Goal: Task Accomplishment & Management: Manage account settings

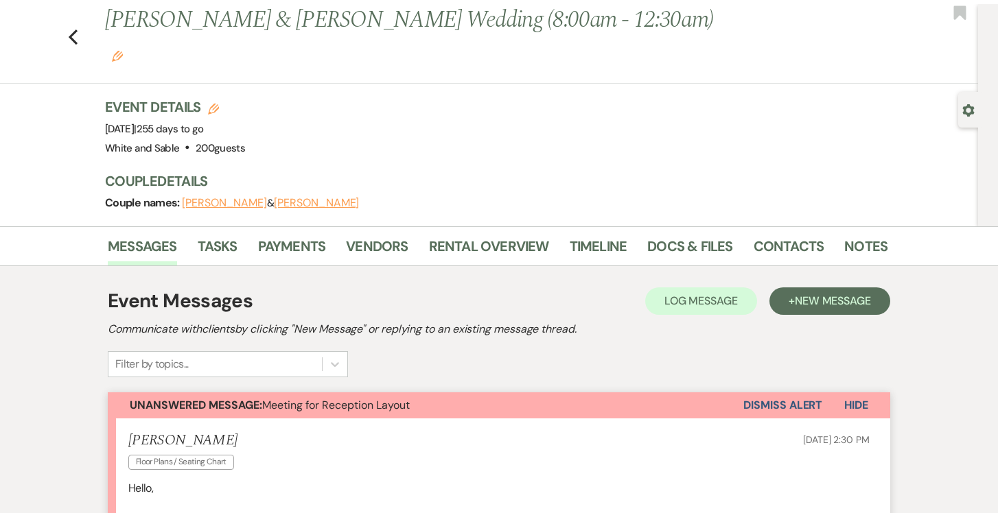
scroll to position [14, 0]
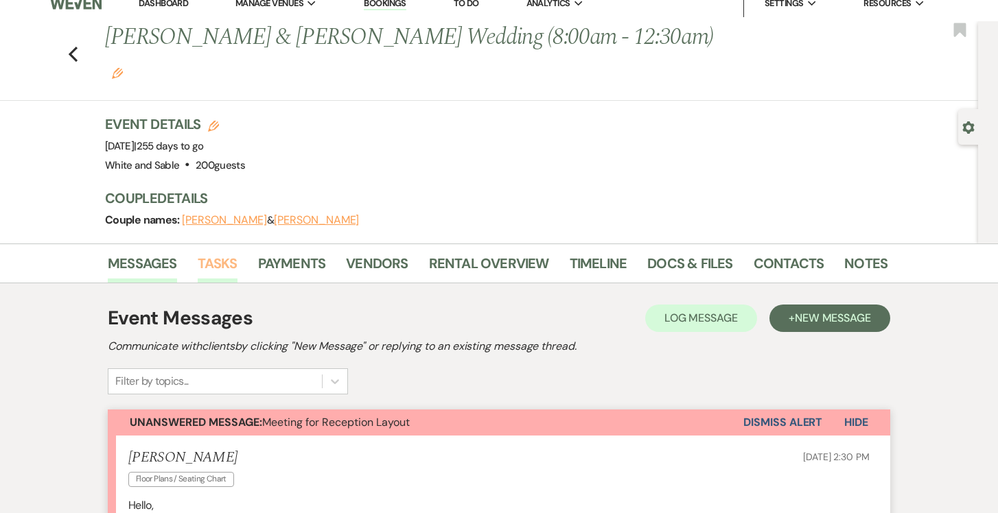
click at [224, 253] on link "Tasks" at bounding box center [218, 268] width 40 height 30
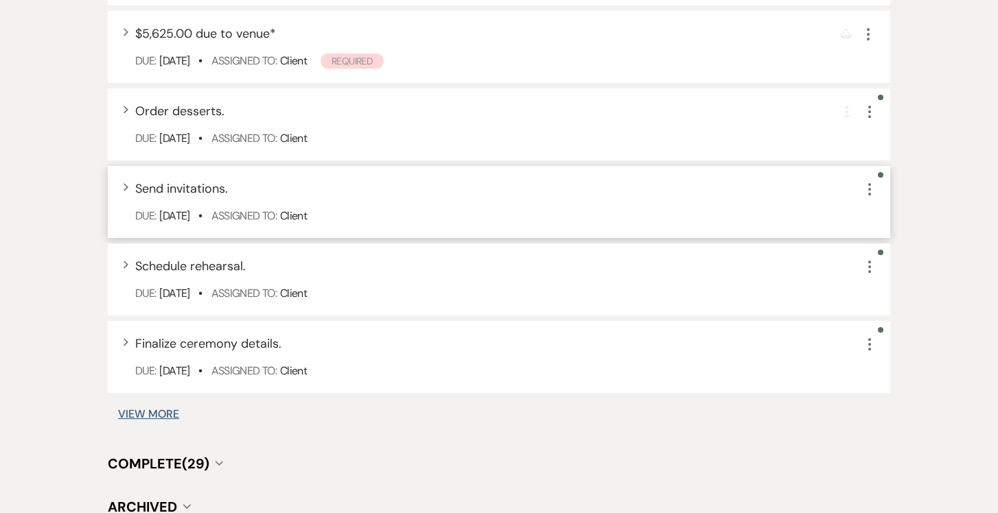
scroll to position [1064, 0]
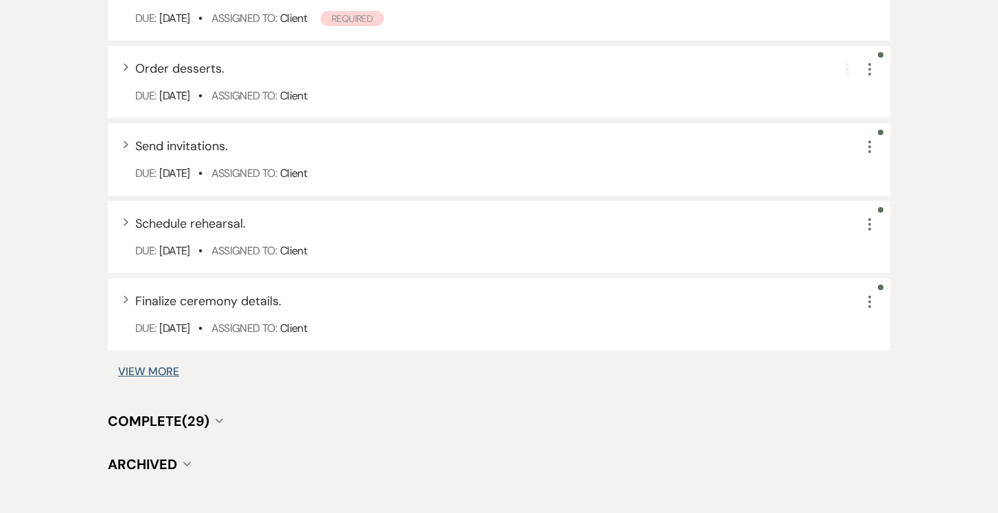
click at [164, 366] on button "View More" at bounding box center [148, 371] width 61 height 11
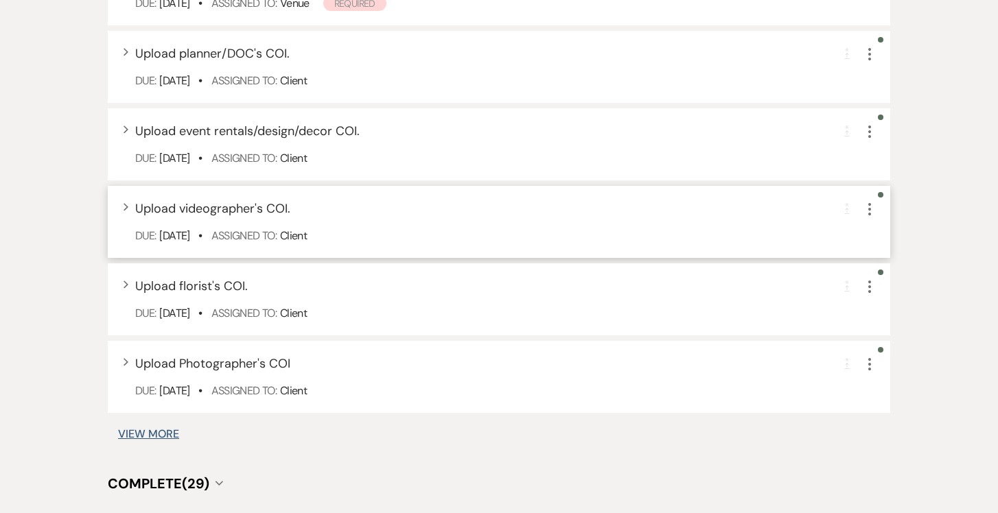
scroll to position [1821, 0]
click at [154, 428] on button "View More" at bounding box center [148, 433] width 61 height 11
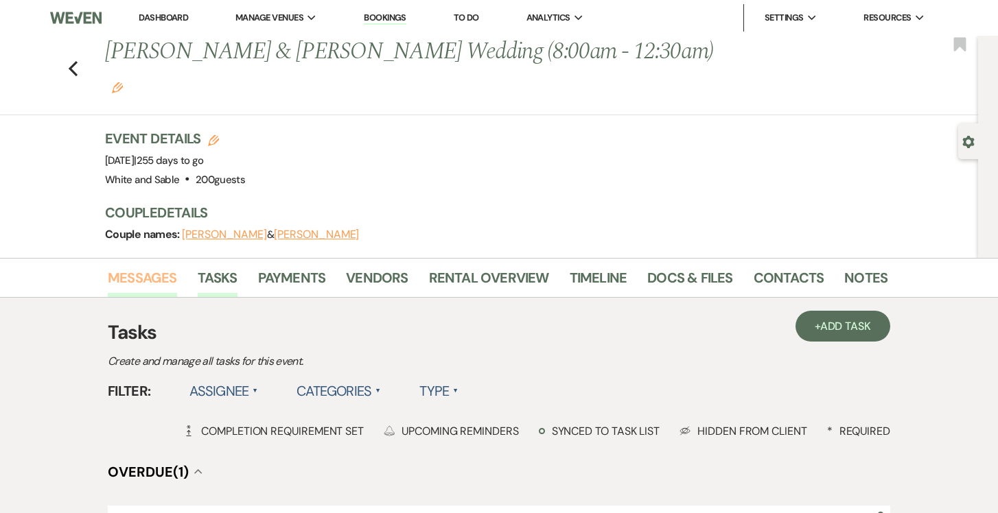
scroll to position [0, 0]
click at [152, 267] on link "Messages" at bounding box center [142, 282] width 69 height 30
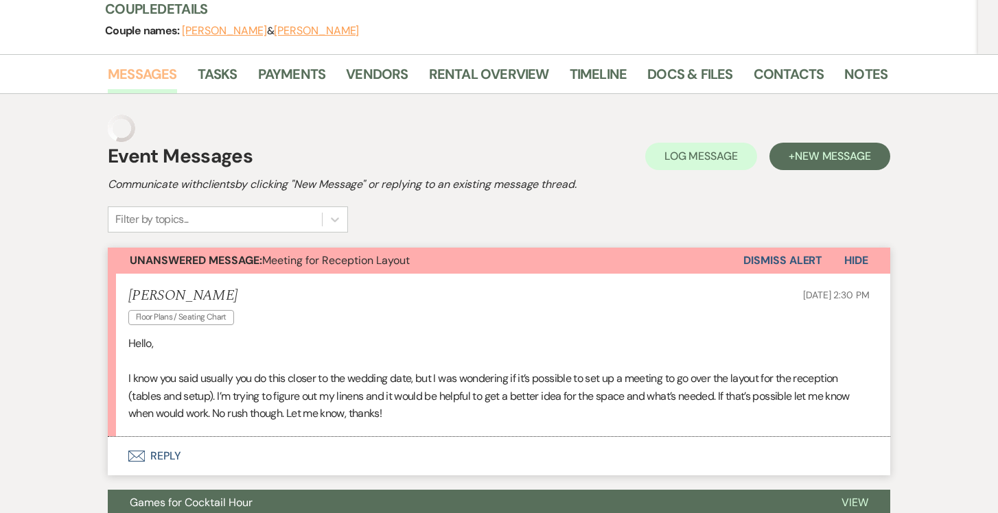
scroll to position [241, 0]
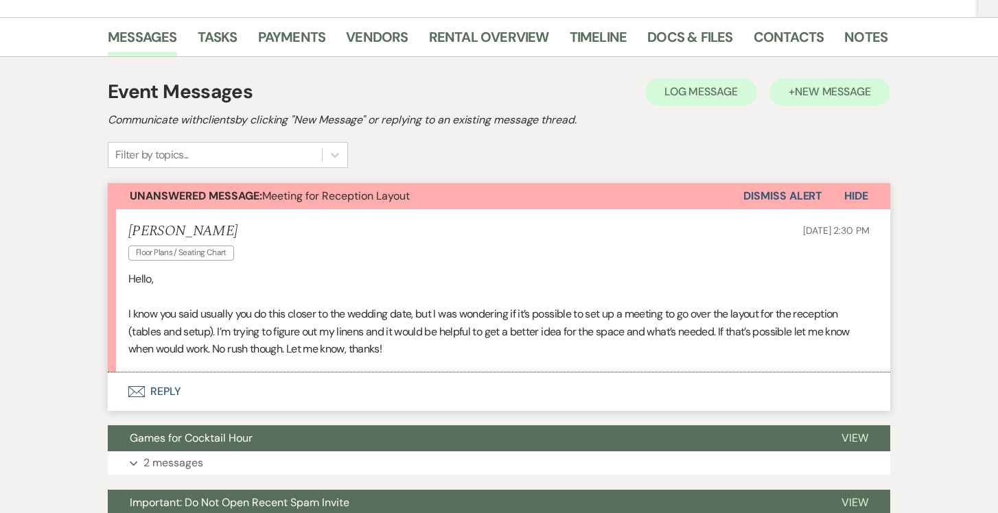
click at [795, 84] on span "New Message" at bounding box center [833, 91] width 76 height 14
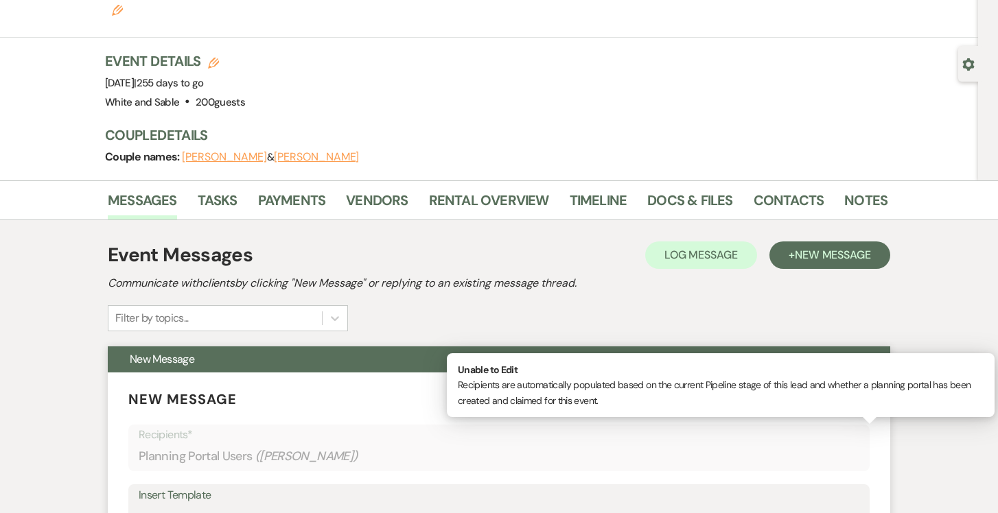
scroll to position [12, 0]
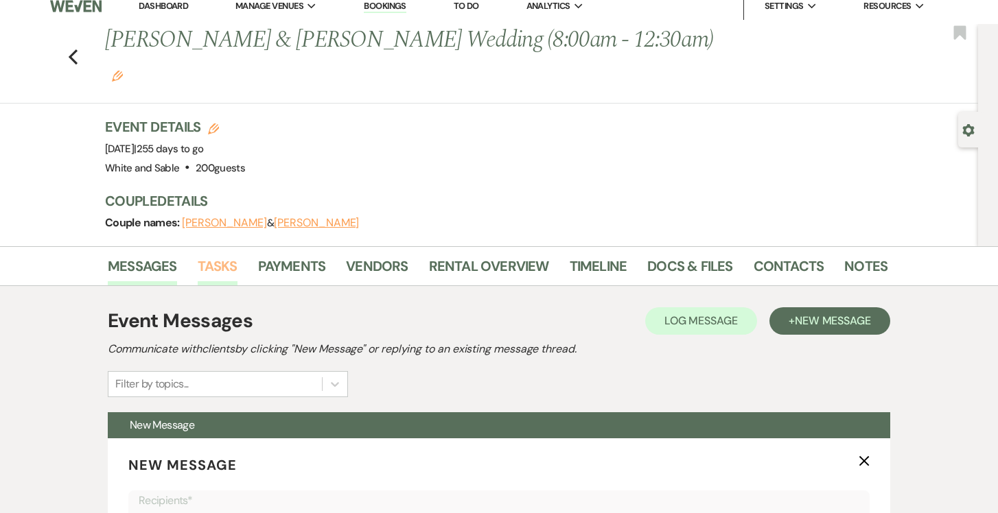
click at [216, 255] on link "Tasks" at bounding box center [218, 270] width 40 height 30
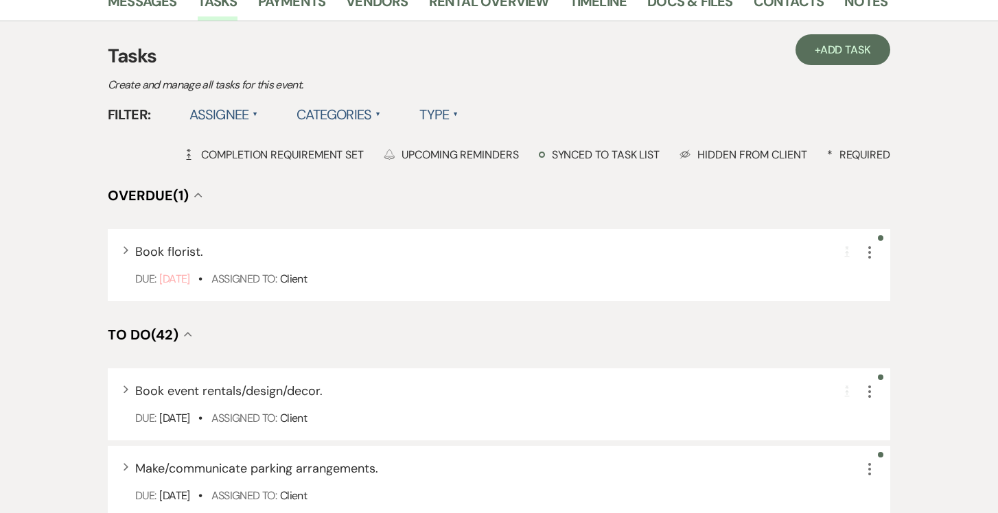
scroll to position [232, 0]
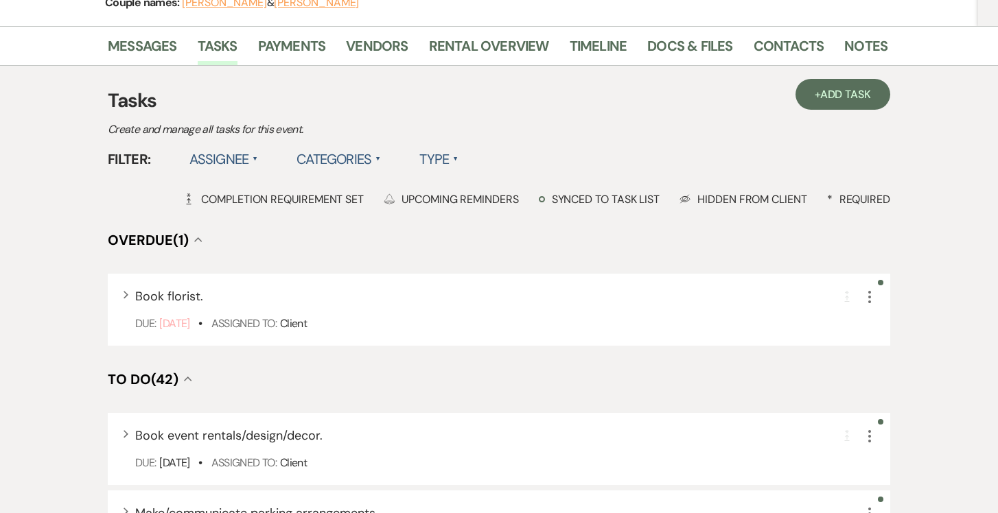
click at [235, 147] on label "Assignee ▲" at bounding box center [223, 159] width 69 height 25
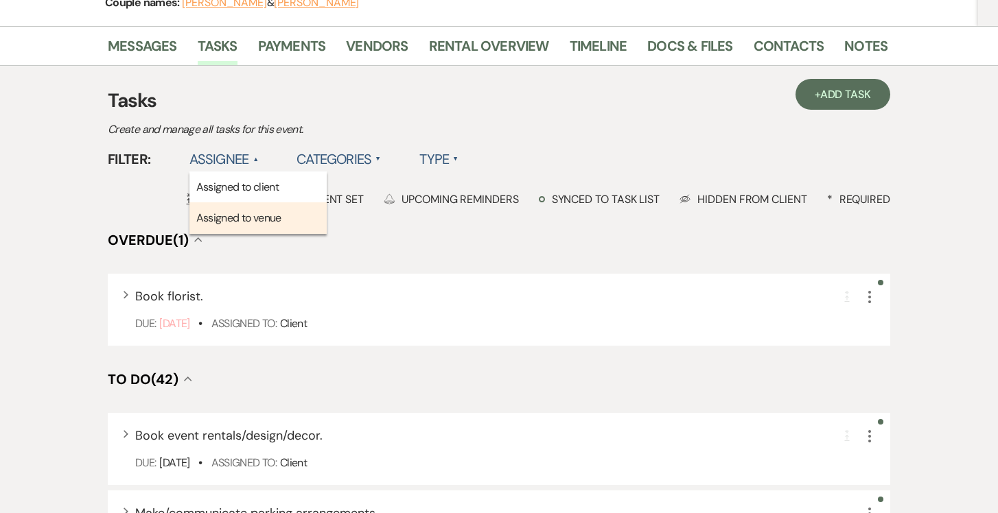
click at [236, 202] on li "Assigned to venue" at bounding box center [257, 218] width 137 height 32
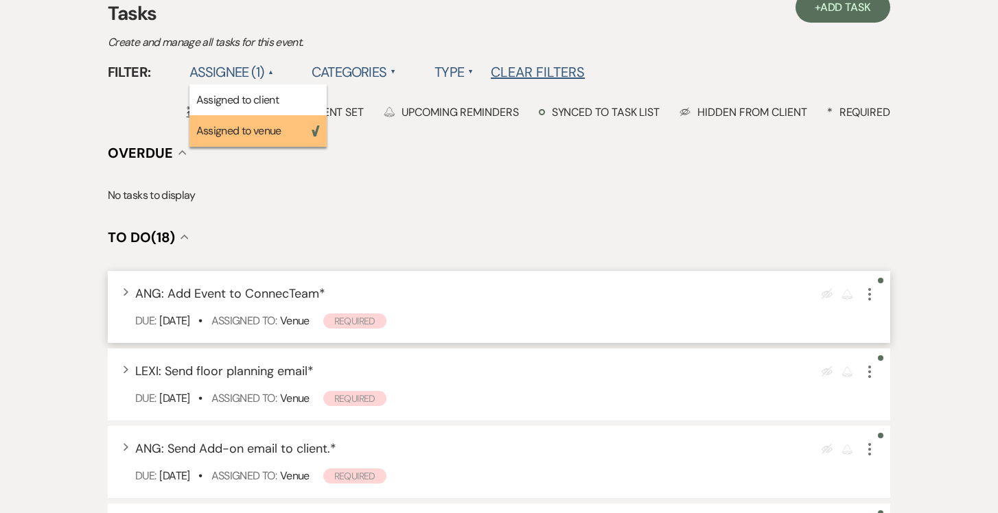
scroll to position [314, 0]
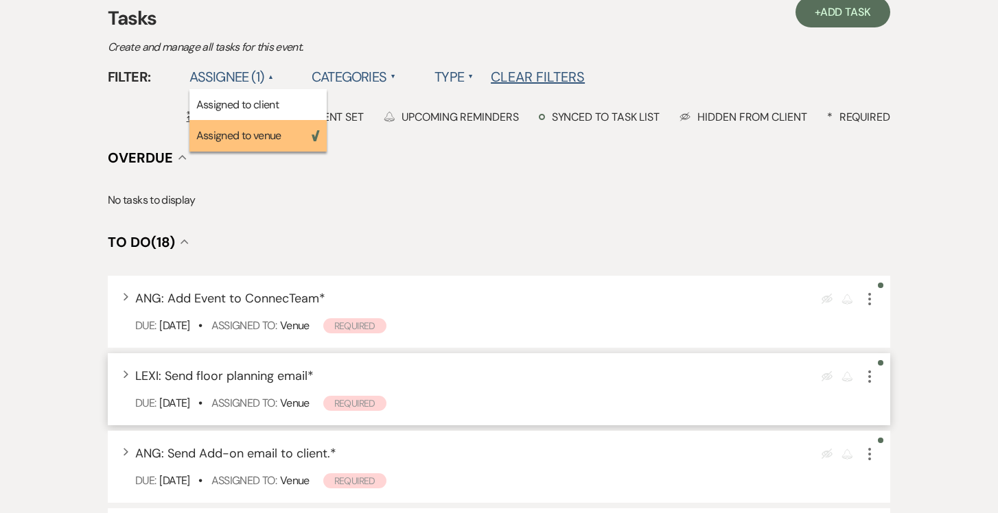
click at [874, 369] on icon "More" at bounding box center [869, 377] width 16 height 16
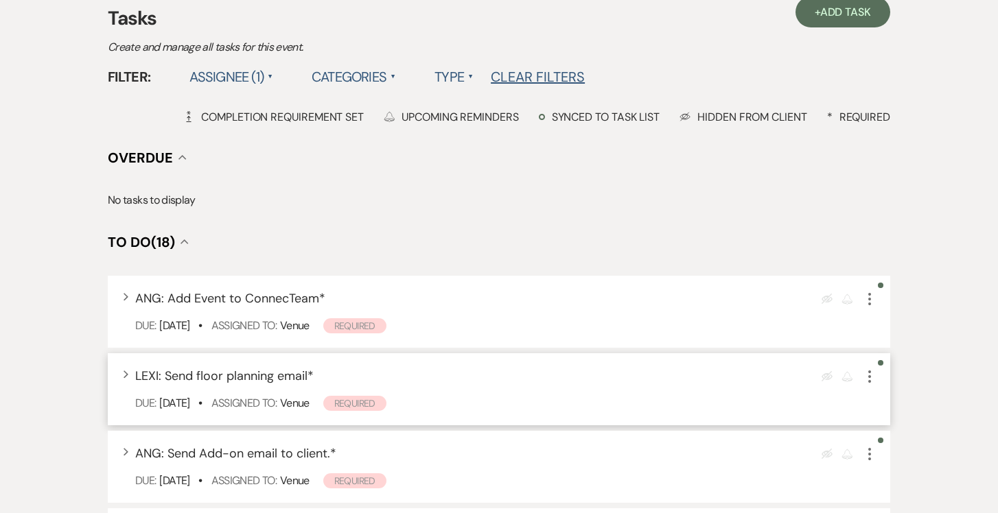
click at [869, 369] on icon "More" at bounding box center [869, 377] width 16 height 16
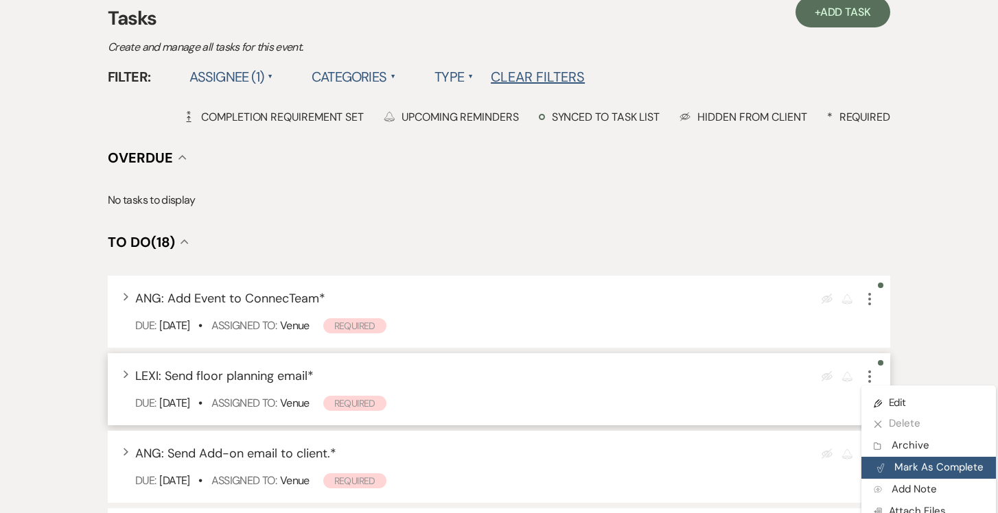
click at [898, 457] on button "Plan Portal Link Mark As Complete" at bounding box center [928, 468] width 135 height 22
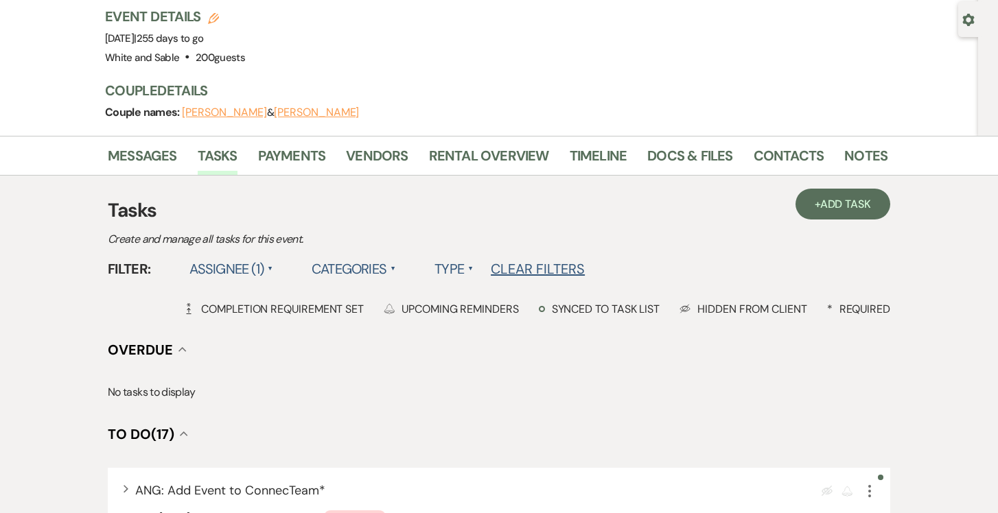
scroll to position [110, 0]
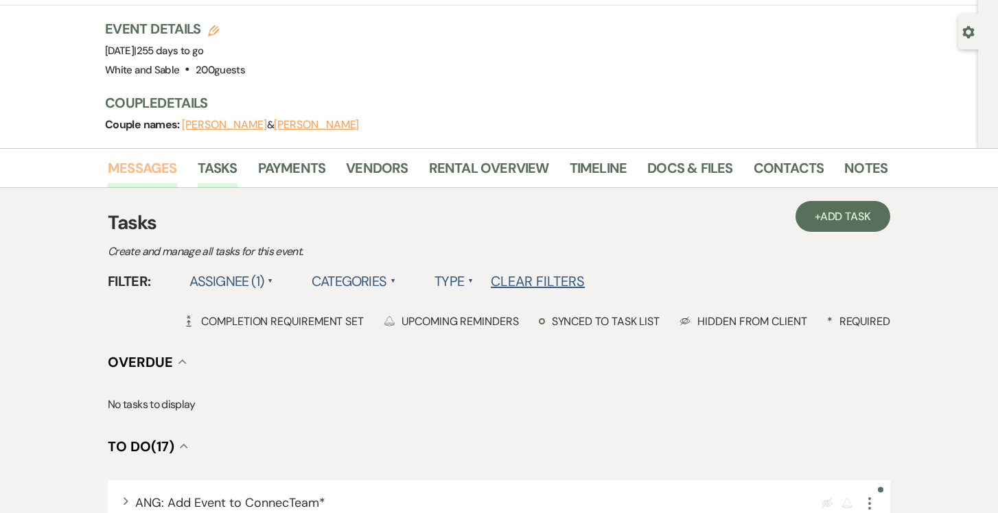
click at [156, 157] on link "Messages" at bounding box center [142, 172] width 69 height 30
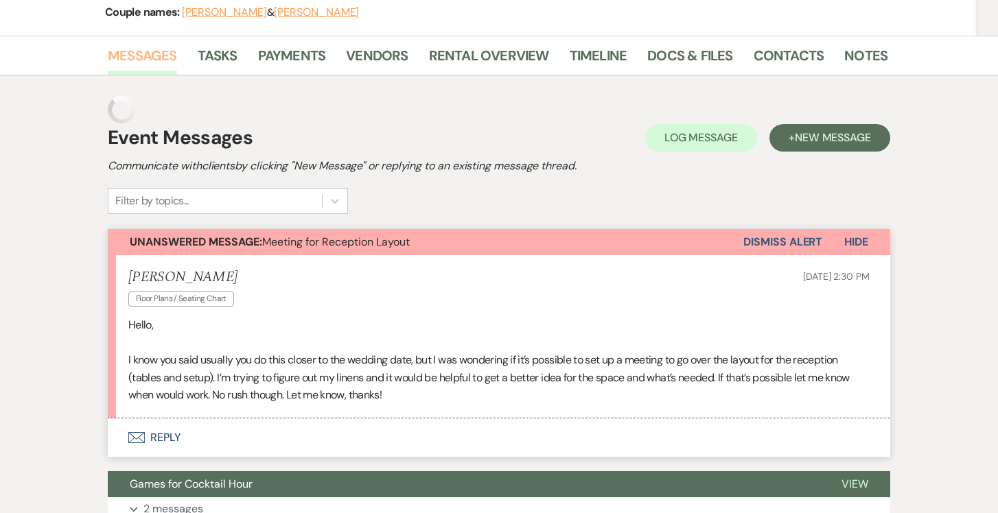
scroll to position [241, 0]
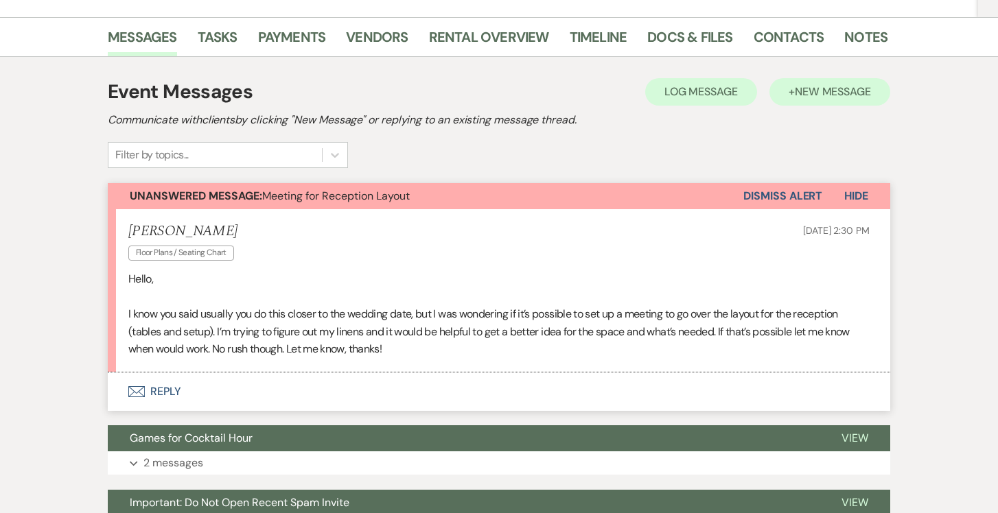
click at [832, 84] on span "New Message" at bounding box center [833, 91] width 76 height 14
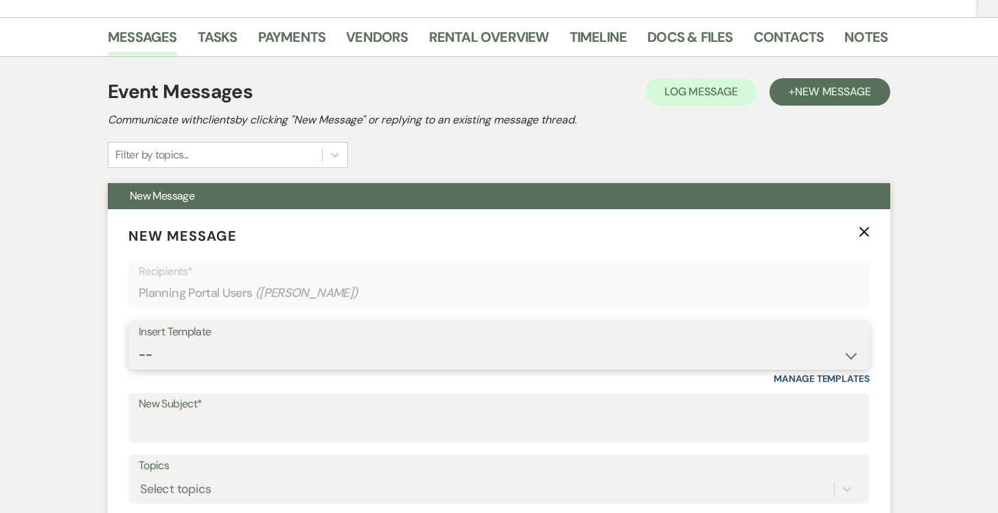
select select "5547"
type input "Floor Plan"
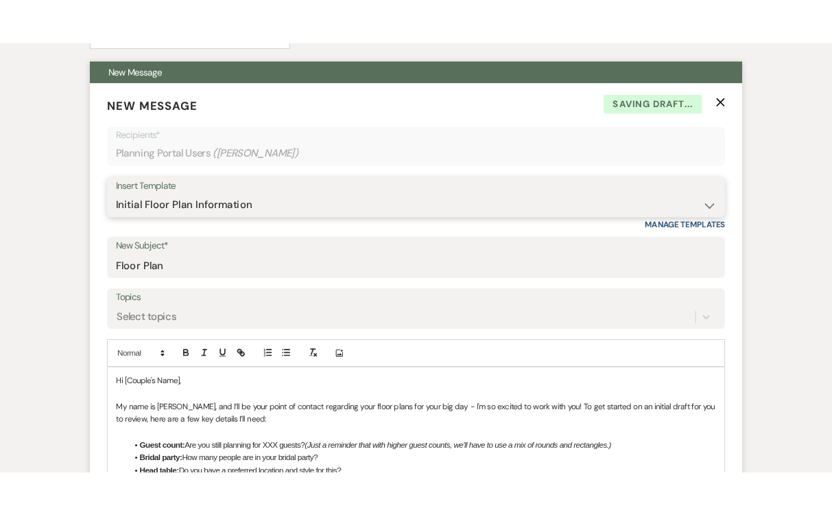
scroll to position [458, 0]
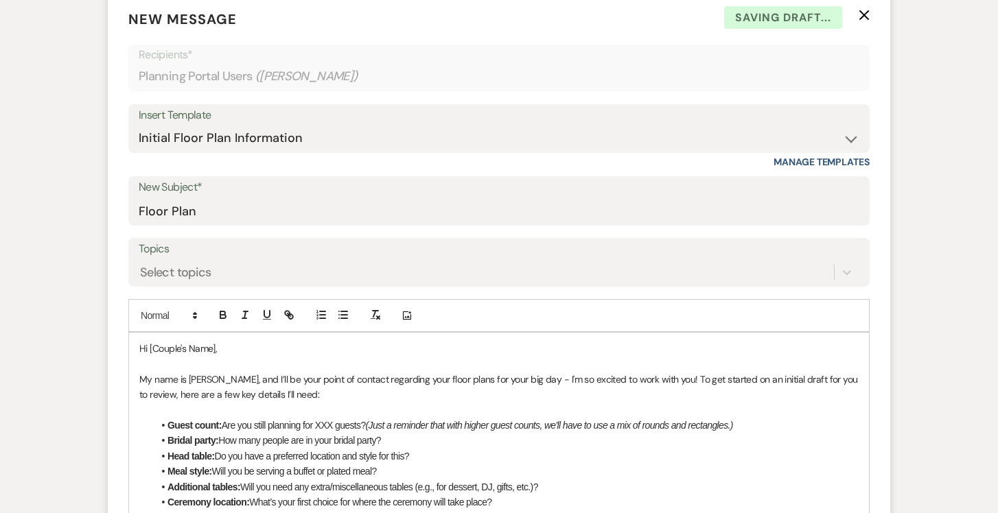
click at [245, 341] on p "Hi [Couple's Name]," at bounding box center [498, 348] width 719 height 15
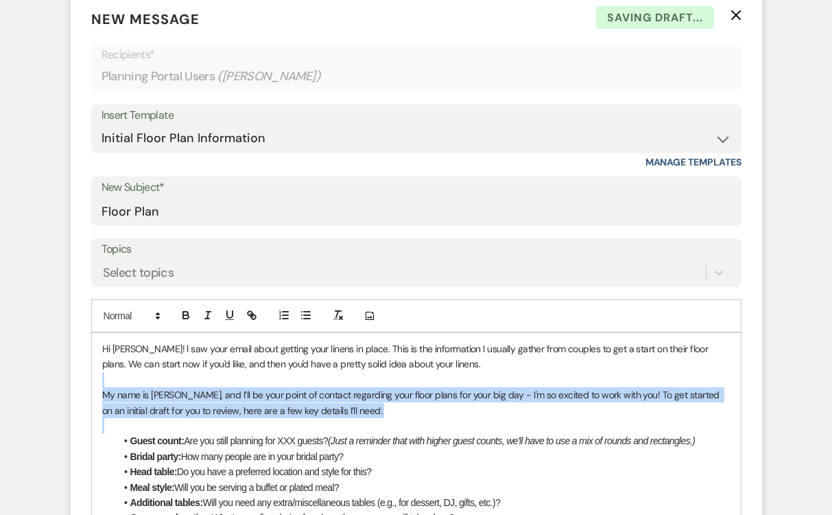
drag, startPoint x: 391, startPoint y: 381, endPoint x: 97, endPoint y: 348, distance: 296.2
click at [97, 348] on div "Hi Carly! I saw your email about getting your linens in place. This is the info…" at bounding box center [416, 502] width 649 height 339
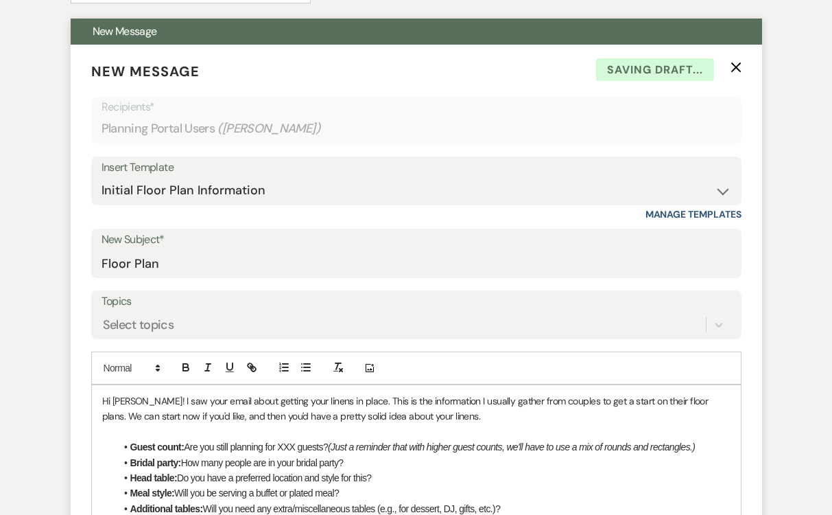
scroll to position [438, 0]
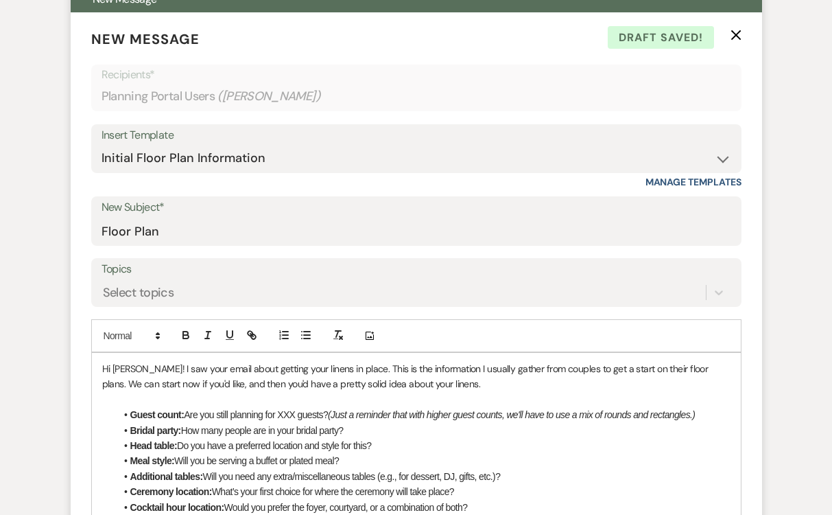
click at [290, 407] on li "Guest count: Are you still planning for XXX guests? (Just a reminder that with …" at bounding box center [423, 414] width 615 height 15
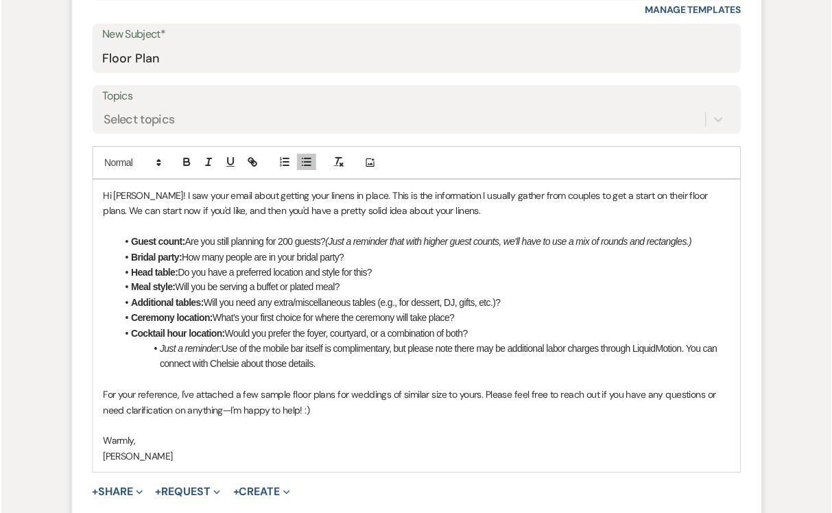
scroll to position [605, 0]
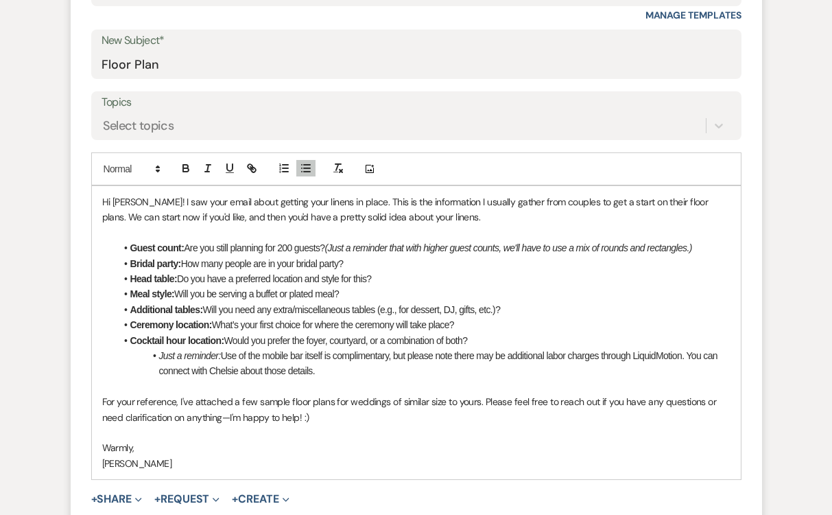
click at [355, 256] on li "Bridal party: How many people are in your bridal party?" at bounding box center [423, 263] width 615 height 15
click at [393, 271] on li "Head table: Do you have a preferred location and style for this?" at bounding box center [423, 278] width 615 height 15
click at [376, 302] on li "Additional tables: Will you need any extra/miscellaneous tables (e.g., for dess…" at bounding box center [423, 309] width 615 height 15
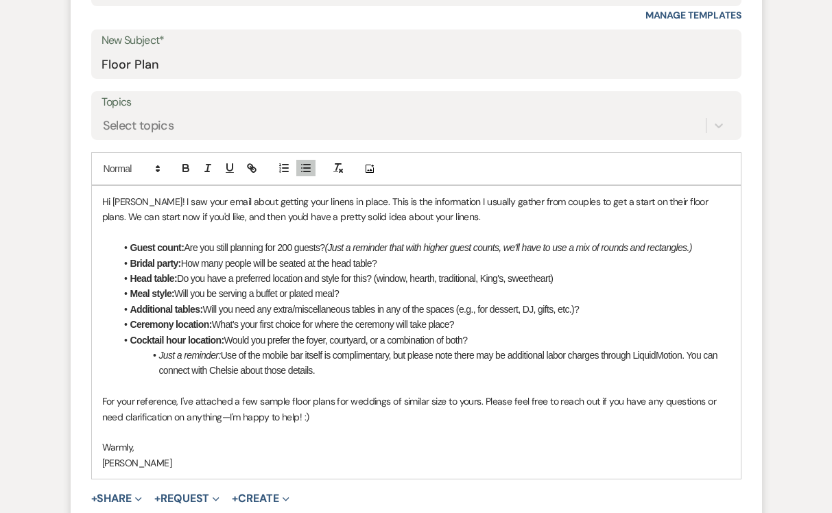
click at [528, 317] on li "Ceremony location: What’s your first choice for where the ceremony will take pl…" at bounding box center [423, 324] width 615 height 15
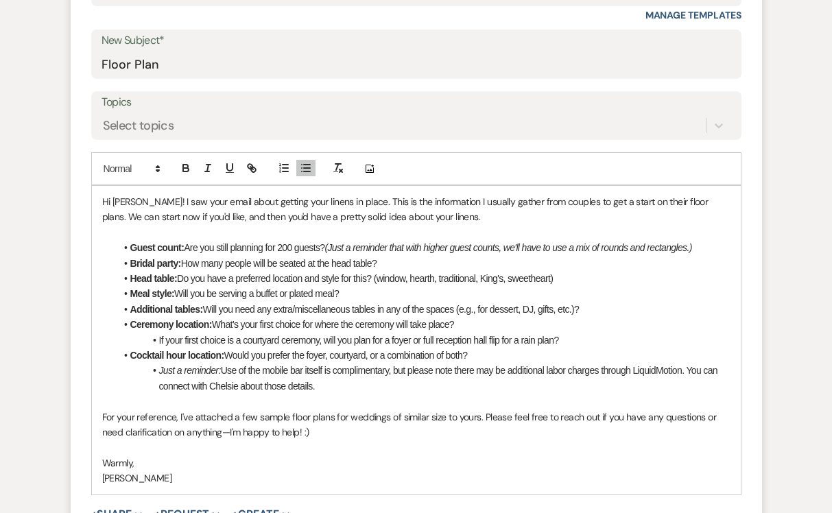
click at [420, 363] on li "Just a reminder: Use of the mobile bar itself is complimentary, but please note…" at bounding box center [423, 378] width 615 height 31
drag, startPoint x: 472, startPoint y: 314, endPoint x: 344, endPoint y: 318, distance: 128.4
click at [344, 348] on li "Cocktail hour location: Would you prefer the foyer, courtyard, or a combination…" at bounding box center [423, 355] width 615 height 15
click at [349, 363] on li "Just a reminder: Use of the mobile bar itself is complimentary, but please note…" at bounding box center [423, 378] width 615 height 31
click at [358, 363] on li "Just a reminder: Use of the mobile bar itself is complimentary, but please note…" at bounding box center [423, 378] width 615 height 31
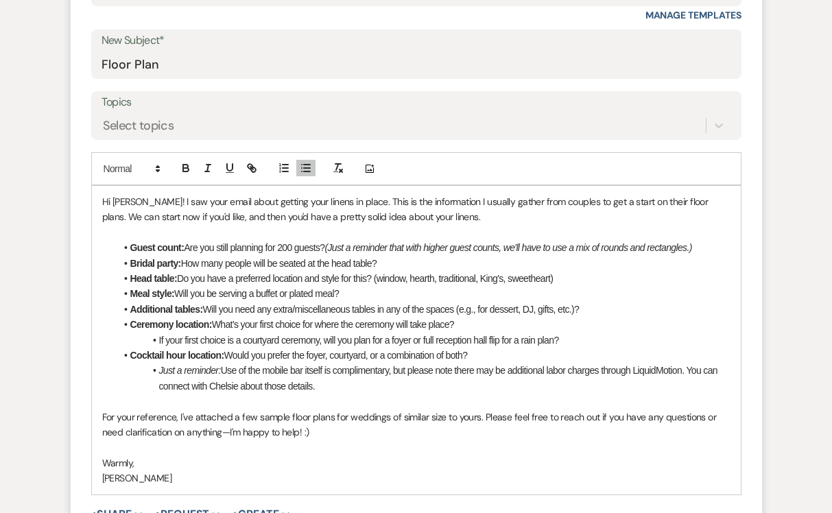
click at [474, 348] on li "Cocktail hour location: Would you prefer the foyer, courtyard, or a combination…" at bounding box center [423, 355] width 615 height 15
click at [163, 365] on em "Just a reminder:" at bounding box center [190, 370] width 62 height 11
click at [374, 363] on li "Just a reminder: Use of the mobile bar itself is complimentary, but please note…" at bounding box center [423, 378] width 615 height 31
click at [306, 363] on li "Just a reminder: Use of the mobile bar itself is complimentary, but please note…" at bounding box center [423, 378] width 615 height 31
drag, startPoint x: 331, startPoint y: 334, endPoint x: 388, endPoint y: 354, distance: 60.6
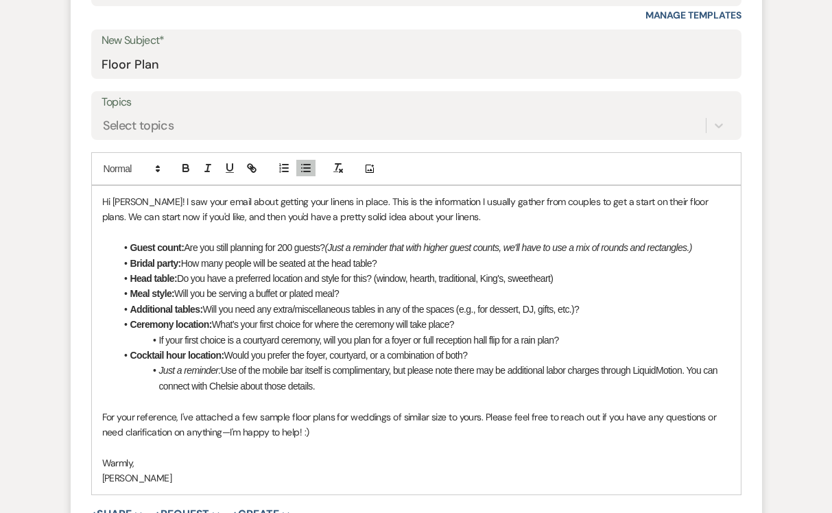
click at [331, 363] on li "Just a reminder: Use of the mobile bar itself is complimentary, but please note…" at bounding box center [423, 378] width 615 height 31
click at [499, 363] on li "Just a reminder: Use of the mobile bar itself (in either the foyer OR the court…" at bounding box center [423, 378] width 615 height 31
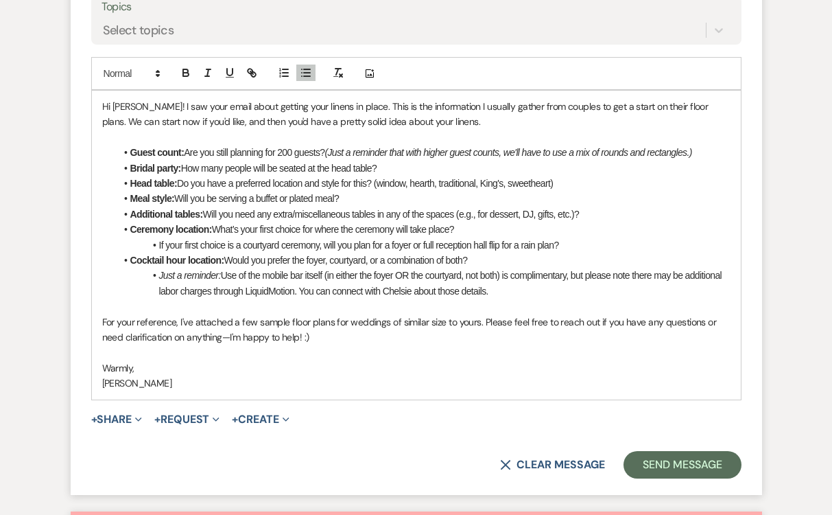
scroll to position [763, 0]
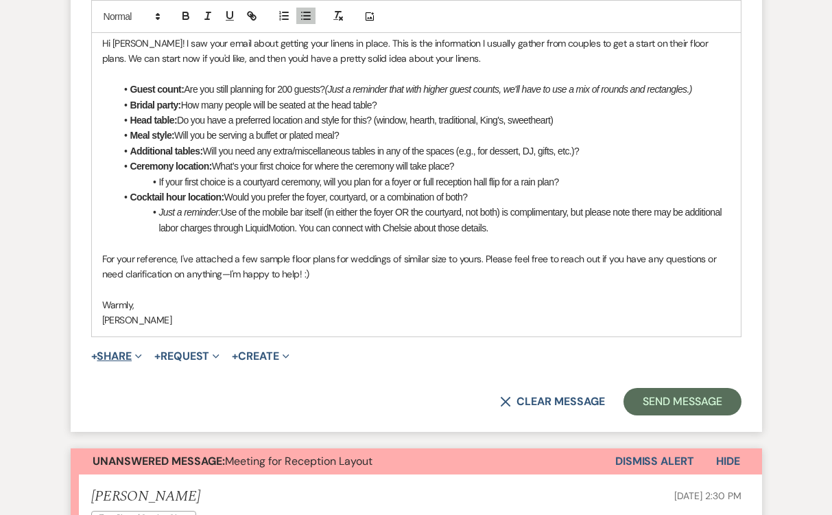
click at [126, 351] on button "+ Share Expand" at bounding box center [116, 356] width 51 height 11
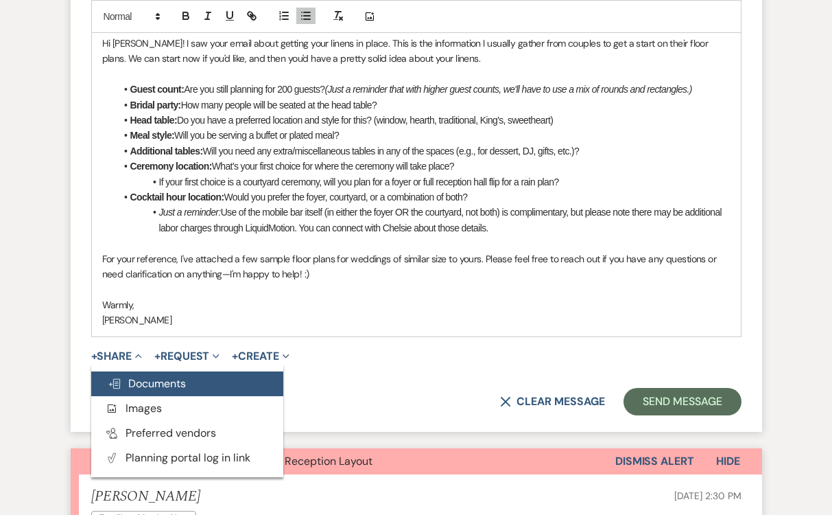
click at [139, 376] on span "Doc Upload Documents" at bounding box center [147, 383] width 78 height 14
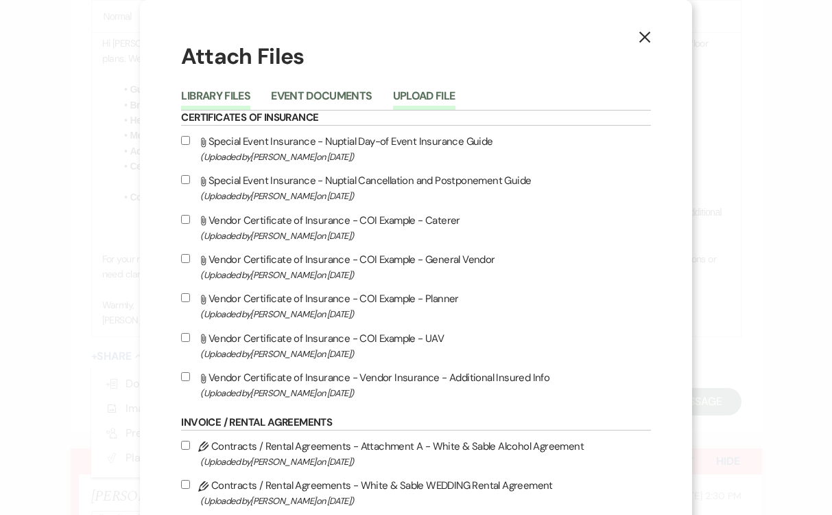
click at [424, 101] on button "Upload File" at bounding box center [424, 100] width 62 height 19
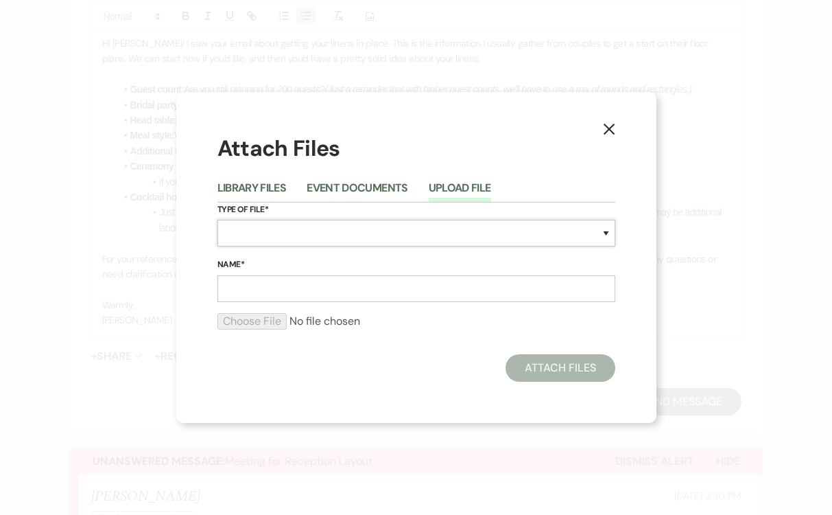
select select "24"
click at [268, 288] on input "Name*" at bounding box center [417, 288] width 398 height 27
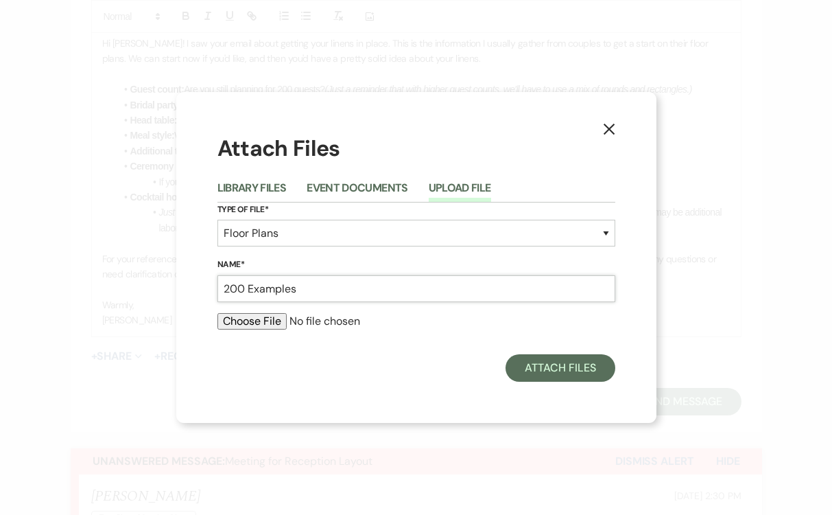
type input "200 Examples"
click at [261, 320] on input "file" at bounding box center [417, 321] width 398 height 16
type input "C:\fakepath\200 Examples.pdf"
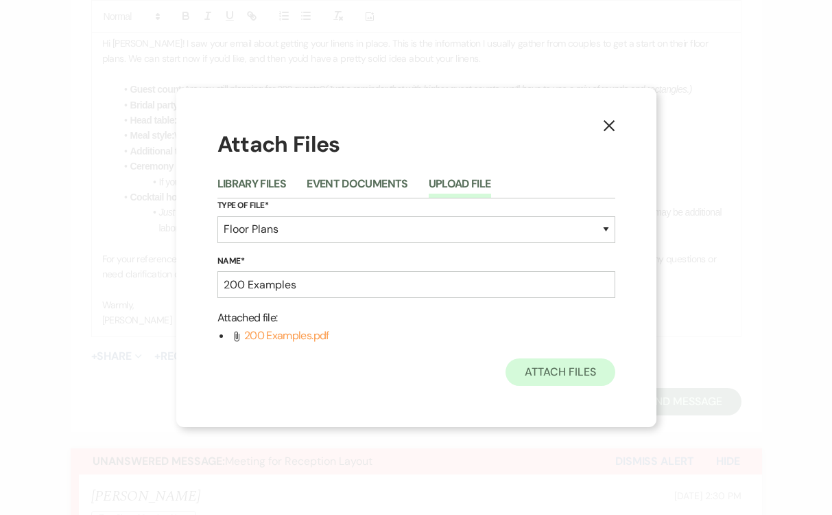
click at [555, 373] on button "Attach Files" at bounding box center [560, 371] width 109 height 27
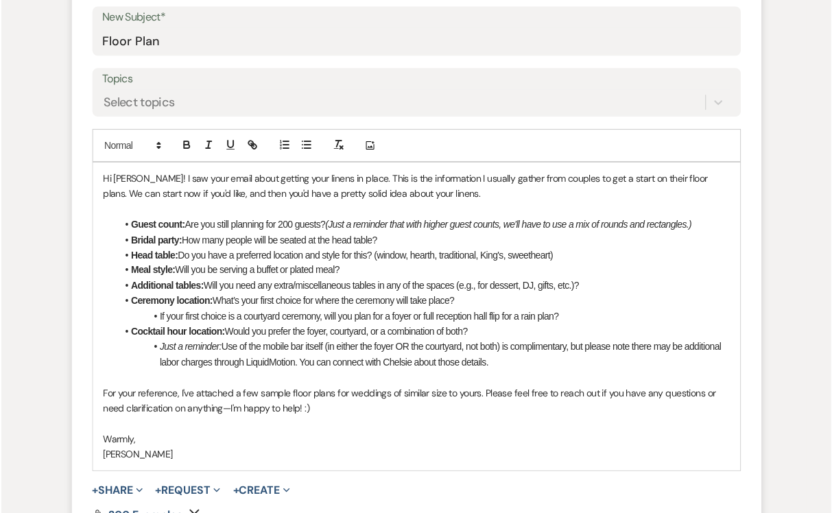
scroll to position [624, 0]
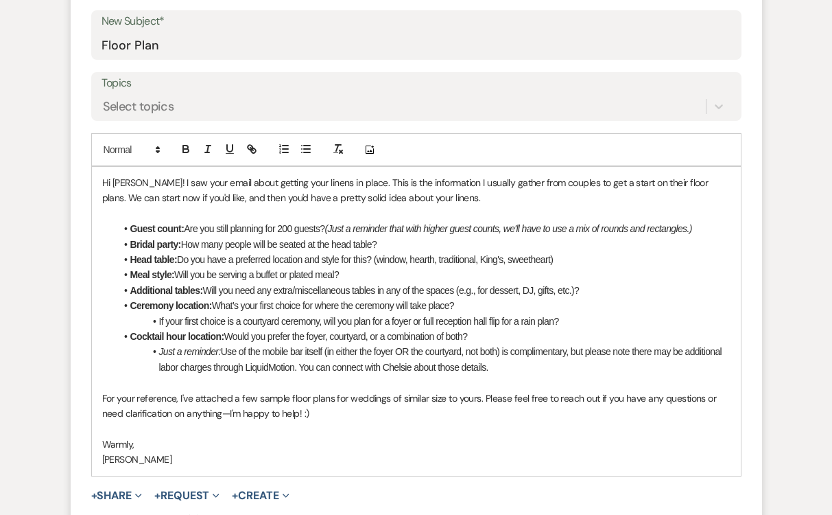
click at [136, 175] on p "Hi Carly! I saw your email about getting your linens in place. This is the info…" at bounding box center [416, 190] width 629 height 31
click at [229, 237] on li "Bridal party: How many people will be seated at the head table?" at bounding box center [423, 244] width 615 height 15
click at [432, 175] on p "Hi Carly! :) I saw your email about getting your linens in place. This is the i…" at bounding box center [416, 190] width 629 height 31
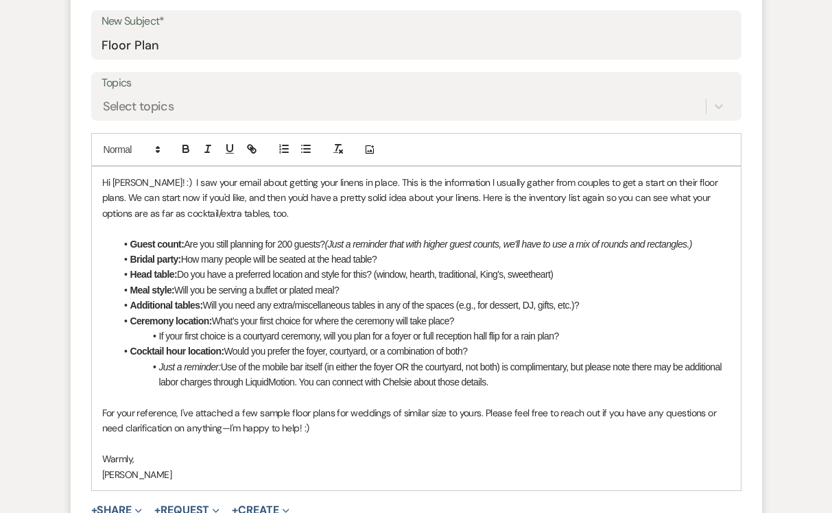
click at [512, 175] on p "Hi Carly! :) I saw your email about getting your linens in place. This is the i…" at bounding box center [416, 198] width 629 height 46
click at [256, 143] on icon "button" at bounding box center [252, 149] width 12 height 12
paste input "https://www.canva.com/design/DAGWScBbc2I/RCFVWqBmBkJwFavBMzY46g/view?utm_conten…"
type input "https://www.canva.com/design/DAGWScBbc2I/RCFVWqBmBkJwFavBMzY46g/view?utm_conten…"
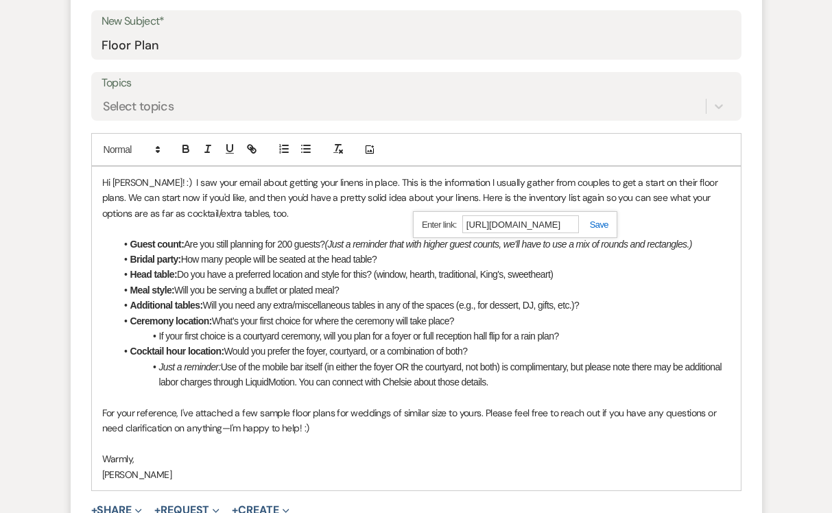
click at [589, 220] on link at bounding box center [594, 225] width 30 height 10
click at [580, 283] on li "Meal style: Will you be serving a buffet or plated meal?" at bounding box center [423, 290] width 615 height 15
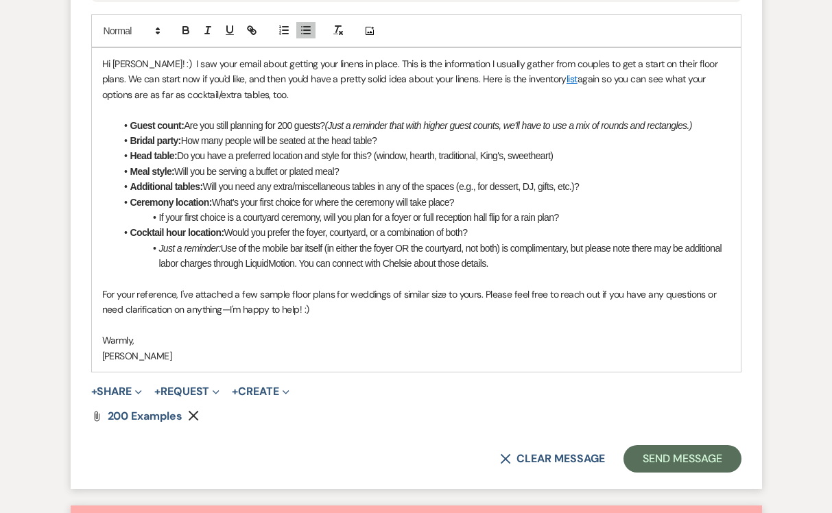
scroll to position [747, 0]
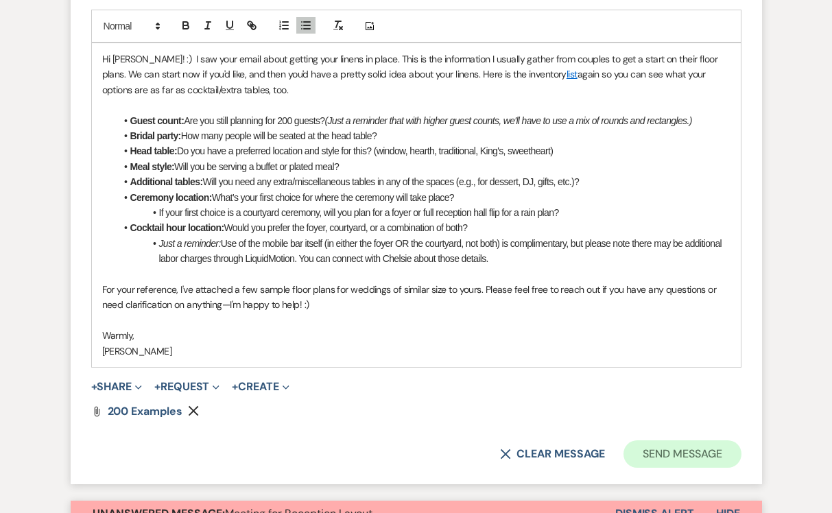
click at [641, 441] on button "Send Message" at bounding box center [682, 454] width 117 height 27
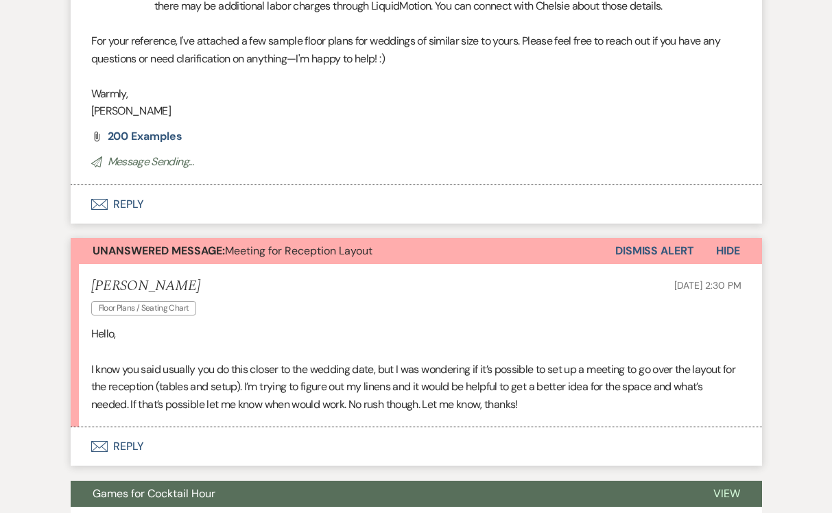
click at [655, 238] on button "Dismiss Alert" at bounding box center [655, 251] width 79 height 26
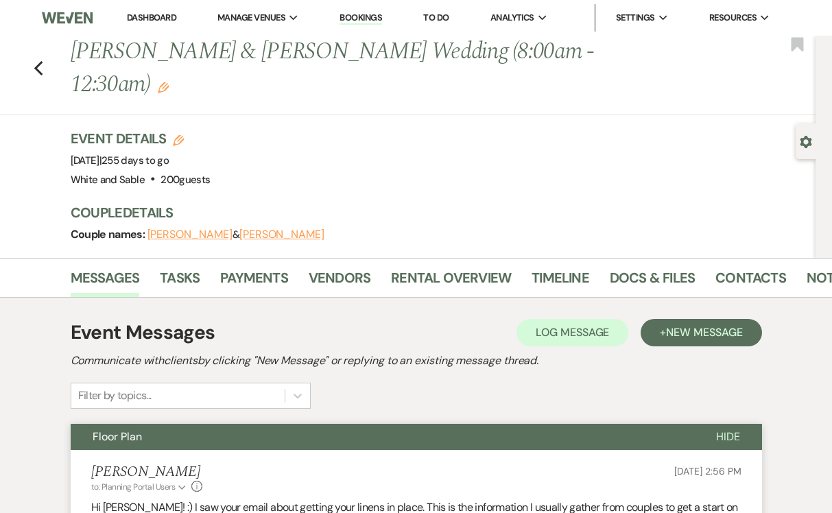
scroll to position [0, 0]
click at [141, 18] on link "Dashboard" at bounding box center [151, 18] width 49 height 12
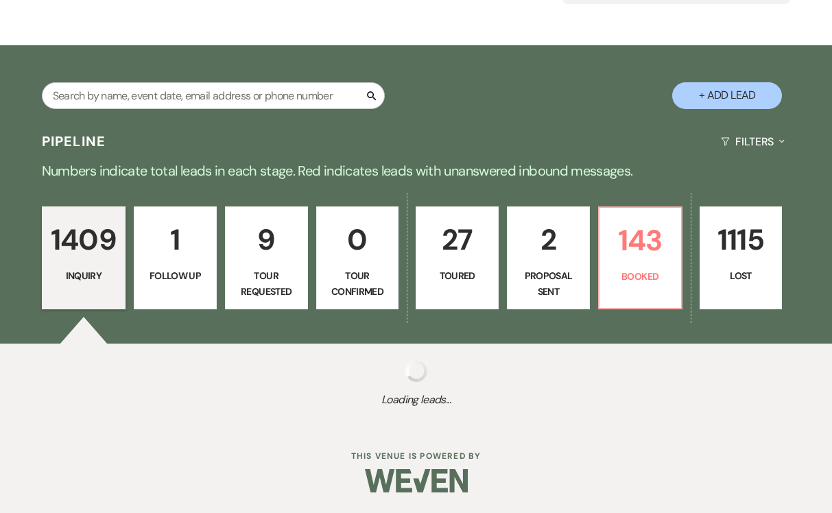
scroll to position [180, 0]
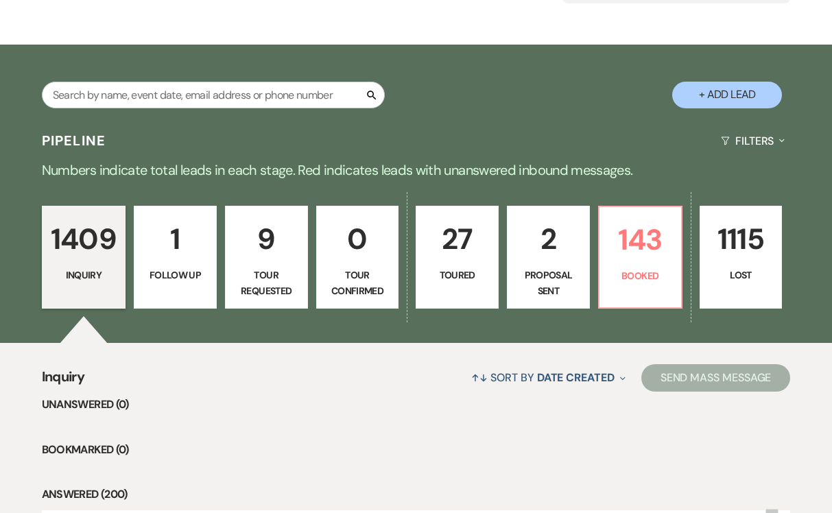
click at [649, 227] on p "143" at bounding box center [640, 240] width 65 height 46
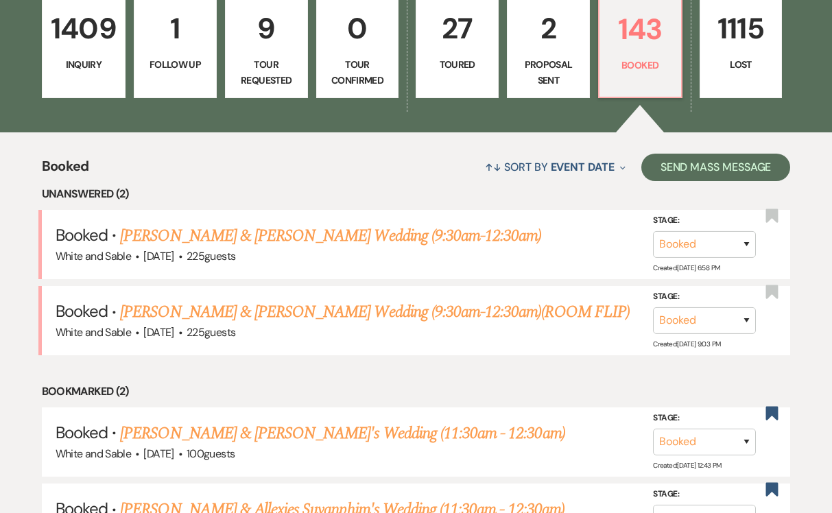
scroll to position [444, 0]
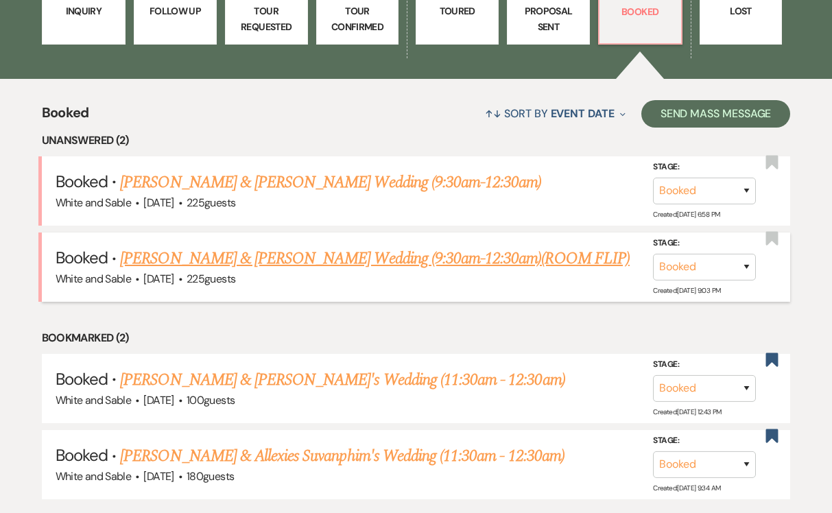
click at [252, 261] on link "Alivia Ostendorf & Jake Miller's Wedding (9:30am-12:30am)(ROOM FLIP)" at bounding box center [375, 258] width 510 height 25
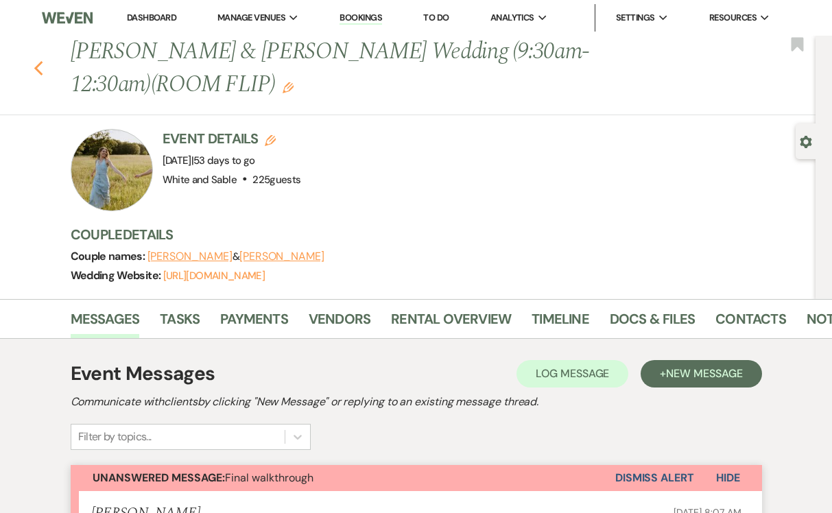
click at [42, 65] on icon "Previous" at bounding box center [39, 68] width 10 height 16
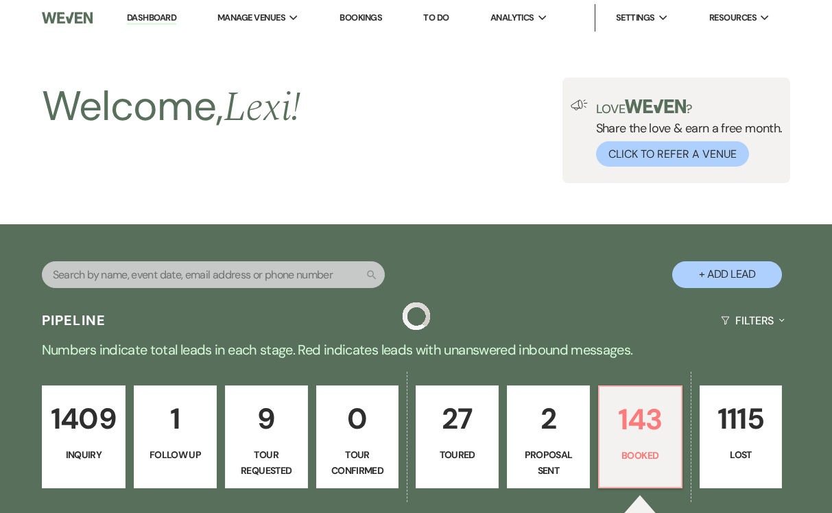
scroll to position [444, 0]
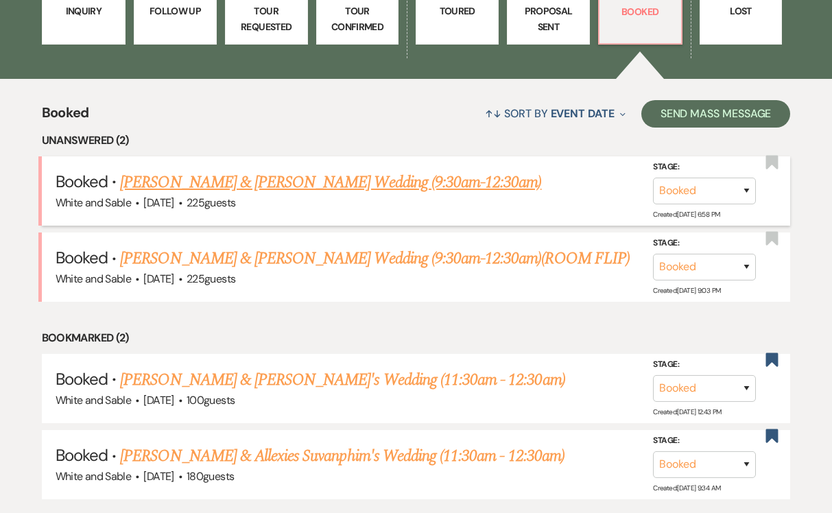
click at [176, 181] on link "Ly Trinh & Adam Spear's Wedding (9:30am-12:30am)" at bounding box center [330, 182] width 421 height 25
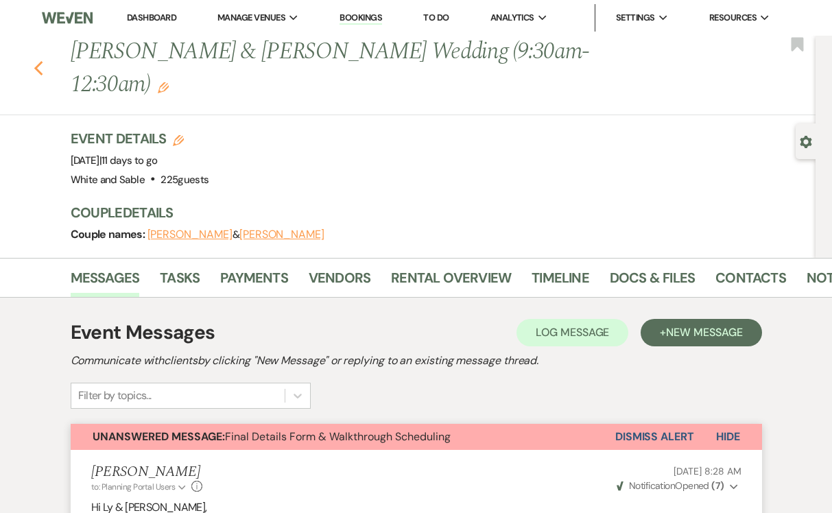
click at [40, 61] on use "button" at bounding box center [38, 68] width 9 height 15
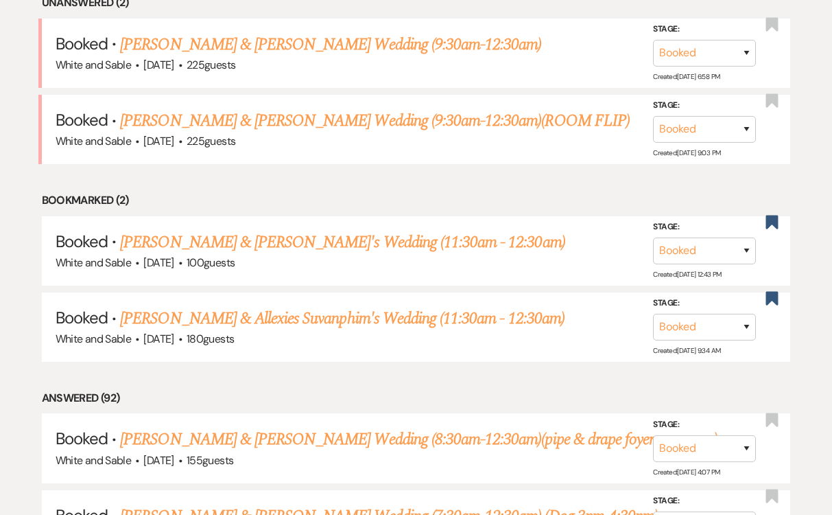
scroll to position [587, 0]
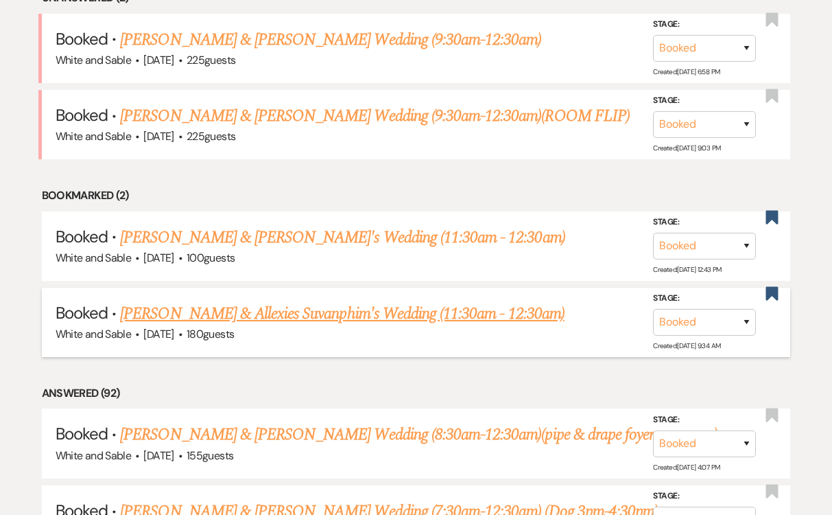
click at [293, 306] on link "Darius Green & Allexies Suvanphim's Wedding (11:30am - 12:30am)" at bounding box center [342, 313] width 445 height 25
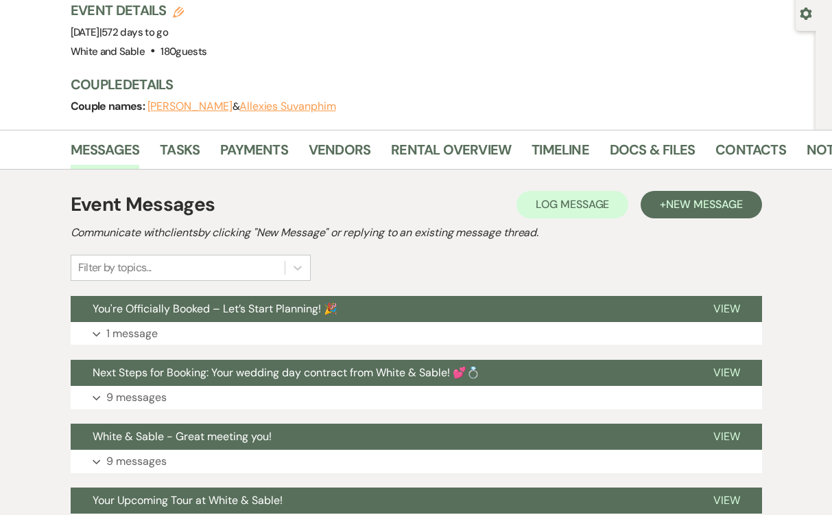
scroll to position [59, 0]
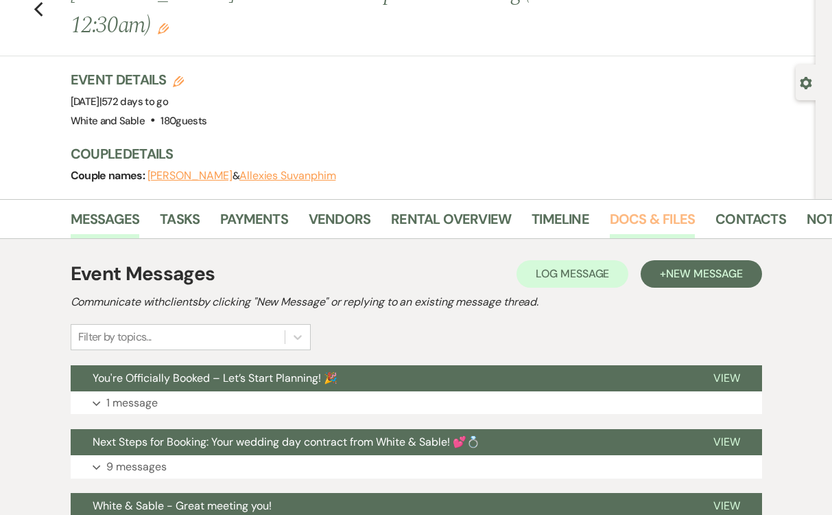
click at [613, 222] on link "Docs & Files" at bounding box center [652, 223] width 85 height 30
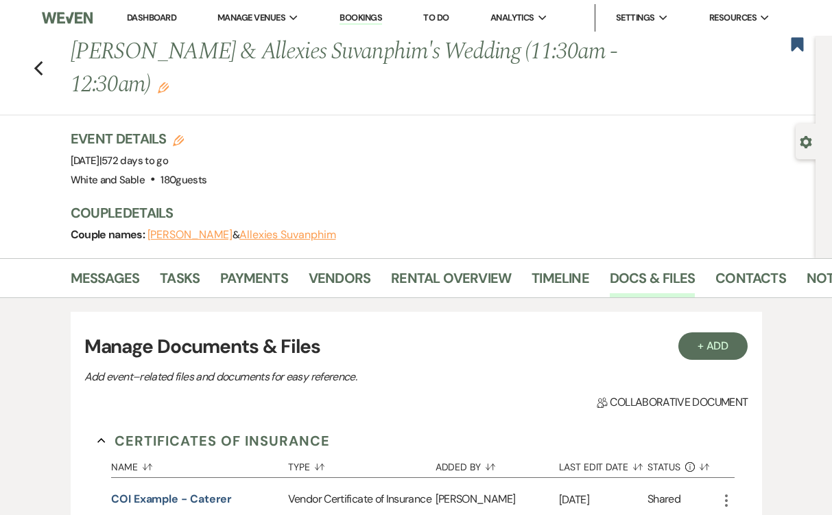
scroll to position [3, 0]
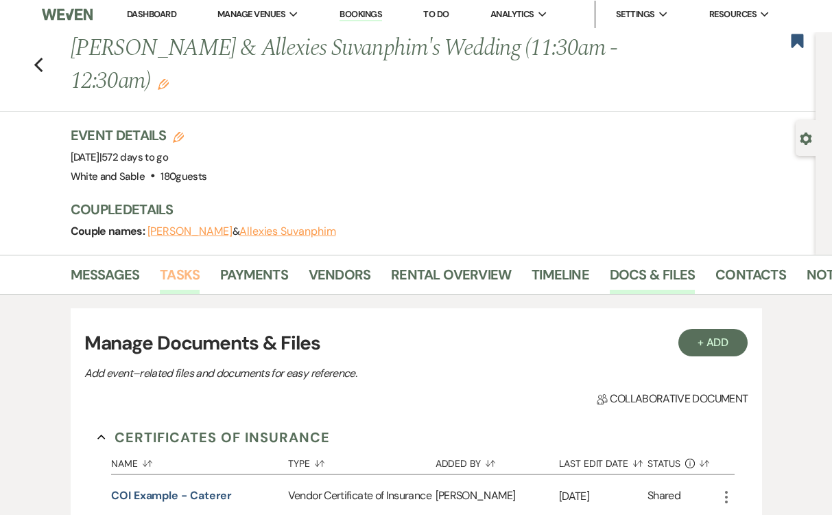
click at [170, 278] on link "Tasks" at bounding box center [180, 279] width 40 height 30
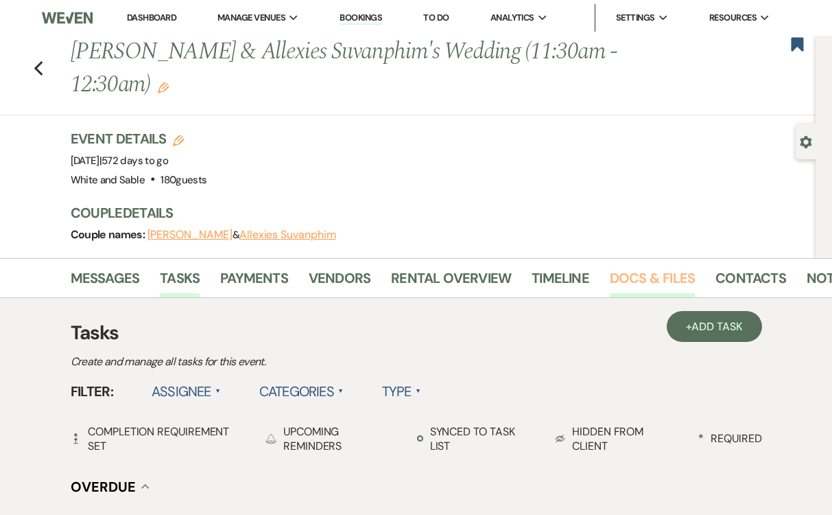
click at [633, 275] on link "Docs & Files" at bounding box center [652, 282] width 85 height 30
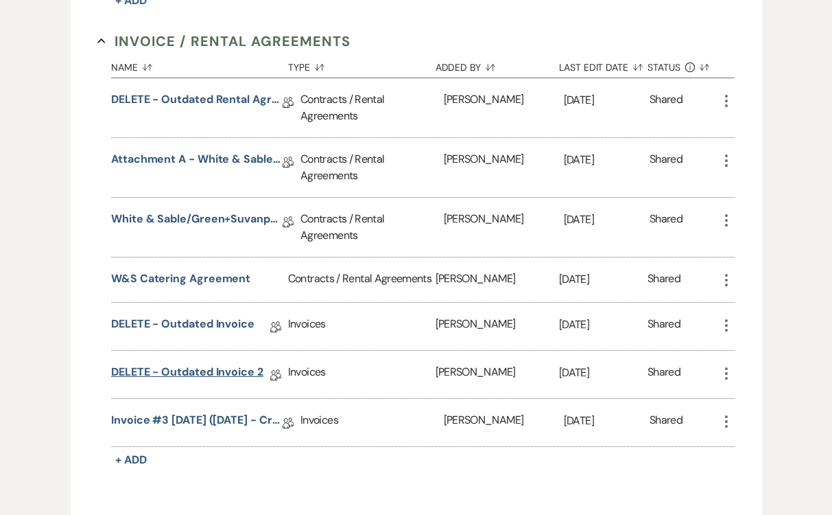
scroll to position [662, 0]
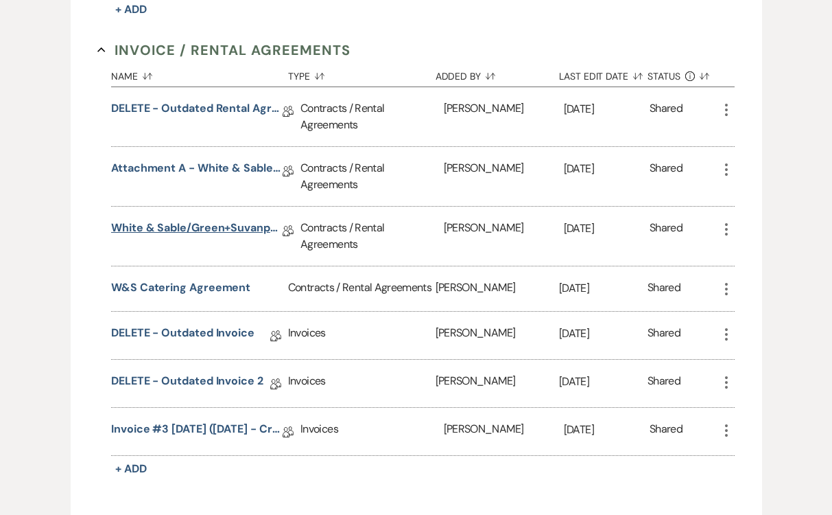
click at [201, 226] on link "White & Sable/Green+Suvanphim Rental Agreement - 4.11.27" at bounding box center [197, 230] width 172 height 21
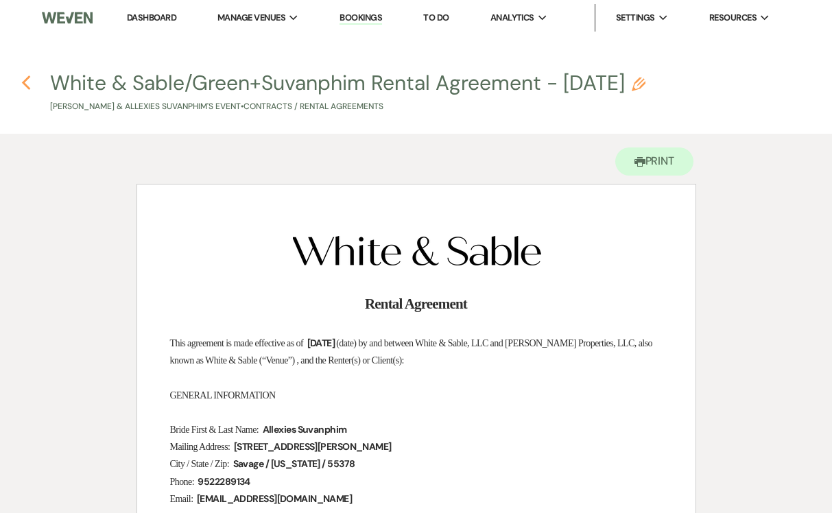
click at [25, 85] on use "button" at bounding box center [25, 82] width 9 height 15
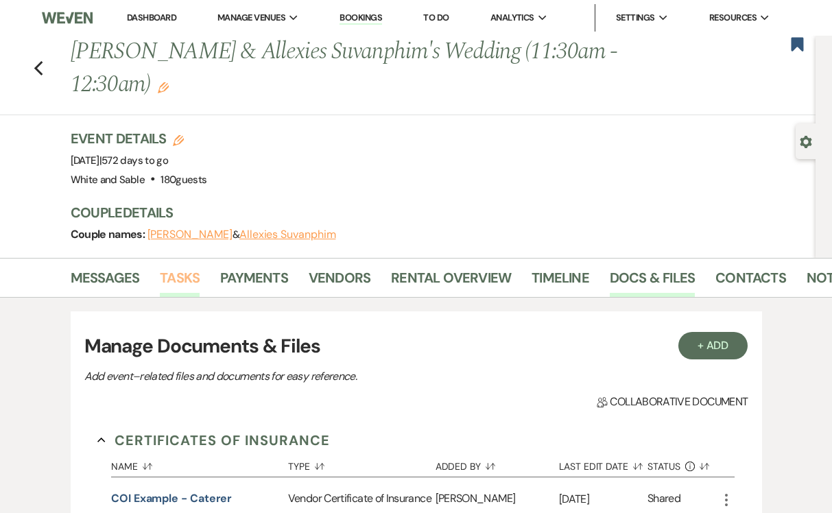
click at [185, 286] on link "Tasks" at bounding box center [180, 282] width 40 height 30
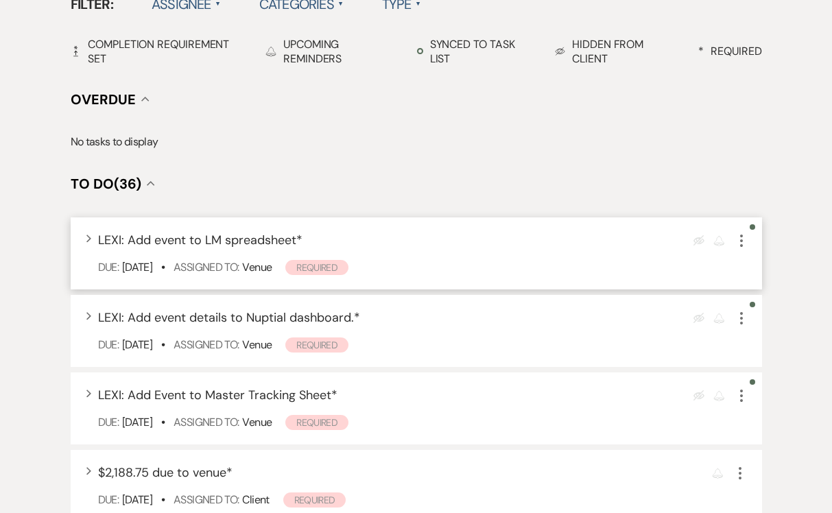
scroll to position [390, 0]
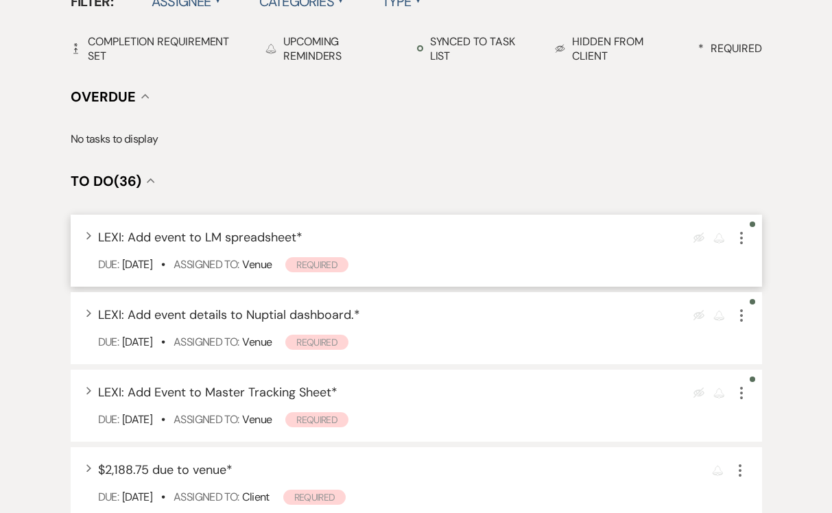
click at [741, 240] on icon "More" at bounding box center [742, 238] width 16 height 16
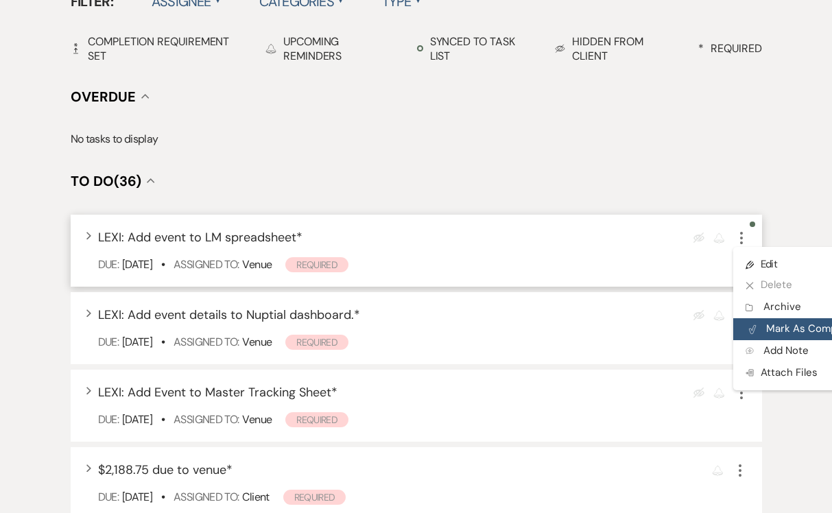
click at [770, 318] on button "Plan Portal Link Mark As Complete" at bounding box center [801, 329] width 135 height 22
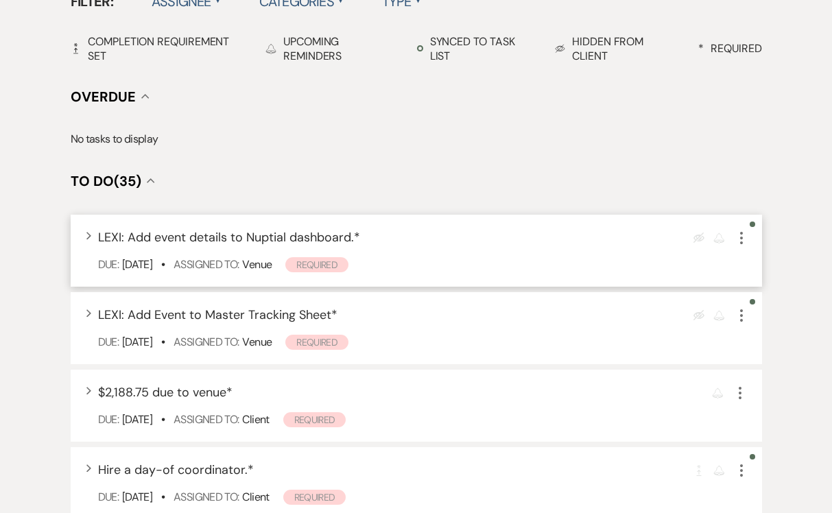
click at [746, 240] on icon "More" at bounding box center [742, 238] width 16 height 16
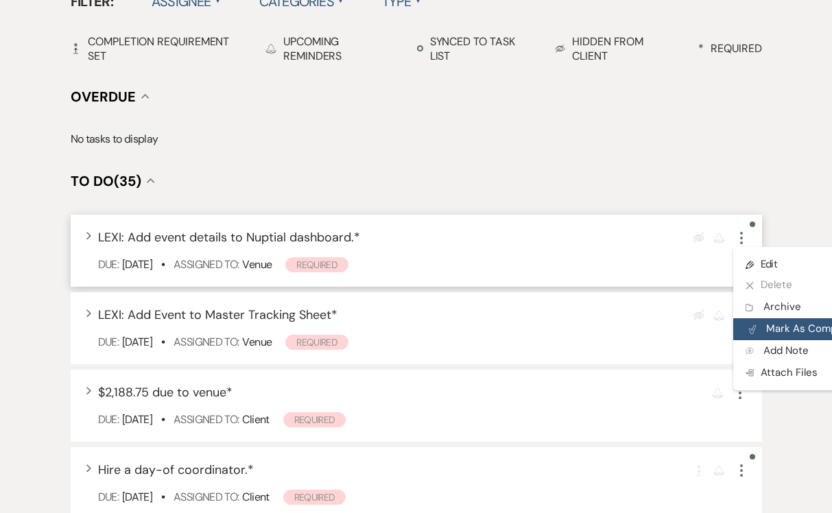
click at [775, 331] on button "Plan Portal Link Mark As Complete" at bounding box center [801, 329] width 135 height 22
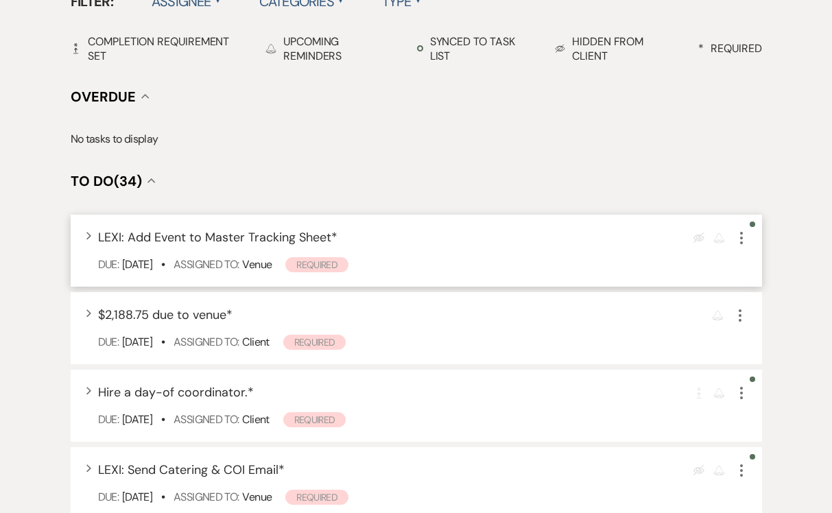
click at [747, 237] on icon "More" at bounding box center [742, 238] width 16 height 16
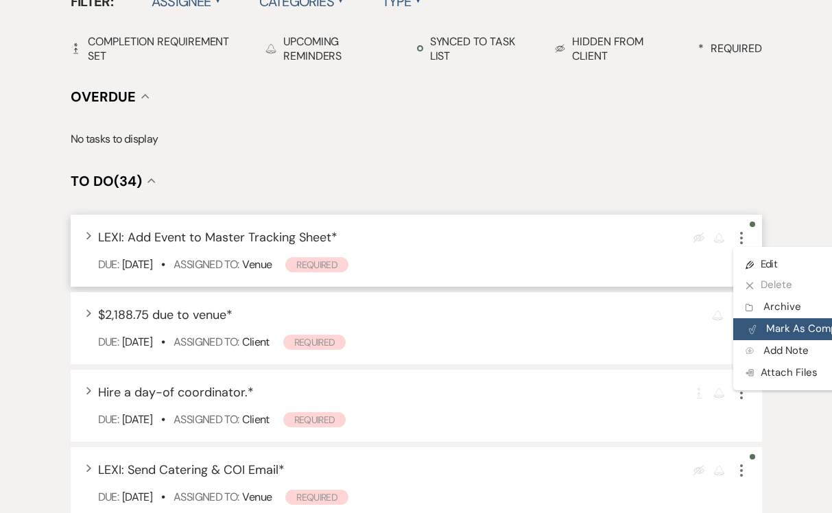
click at [781, 323] on button "Plan Portal Link Mark As Complete" at bounding box center [801, 329] width 135 height 22
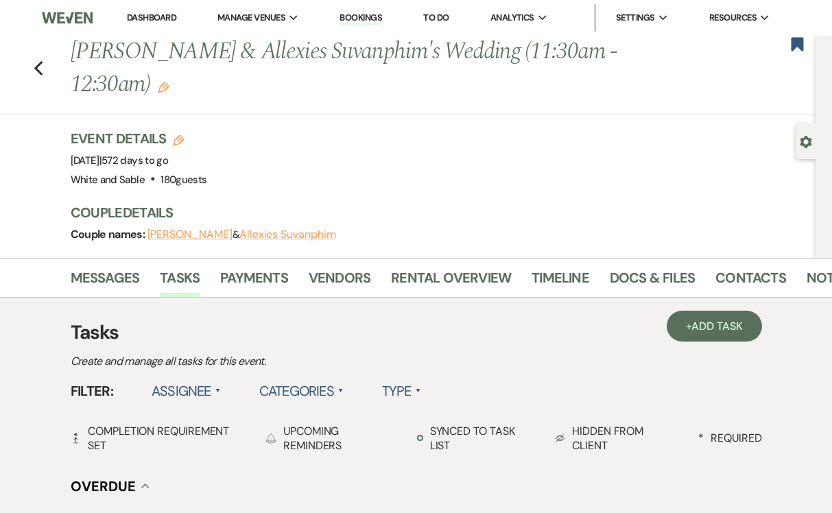
scroll to position [0, 0]
click at [789, 44] on div "Previous Darius Green & Allexies Suvanphim's Wedding (11:30am - 12:30am) Edit" at bounding box center [440, 68] width 753 height 65
click at [799, 49] on icon "Bookmark" at bounding box center [798, 44] width 14 height 16
click at [157, 20] on link "Dashboard" at bounding box center [151, 18] width 49 height 12
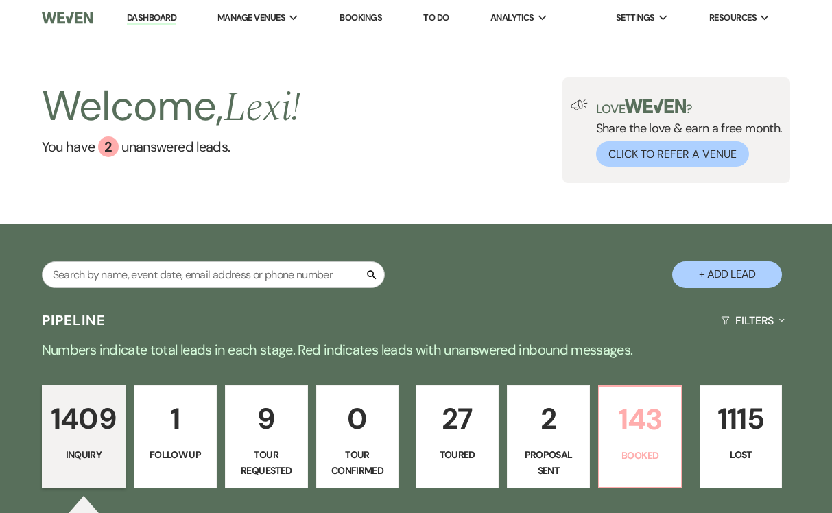
click at [637, 456] on p "Booked" at bounding box center [640, 455] width 65 height 15
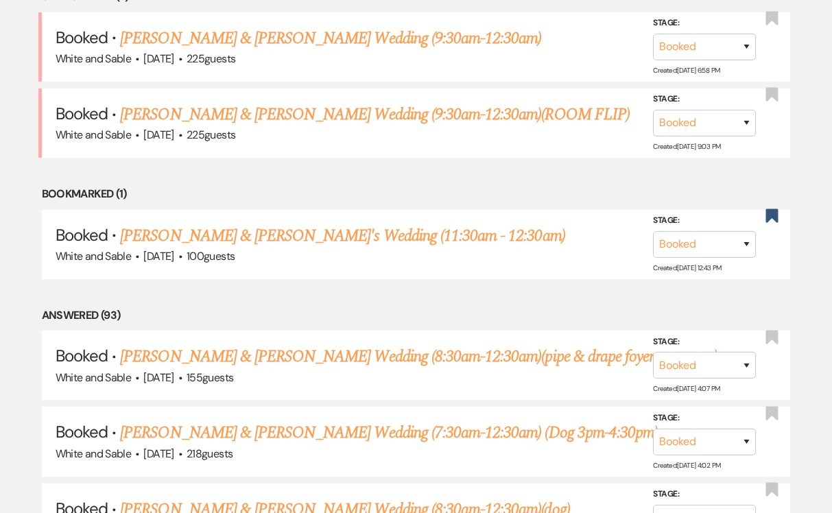
scroll to position [581, 0]
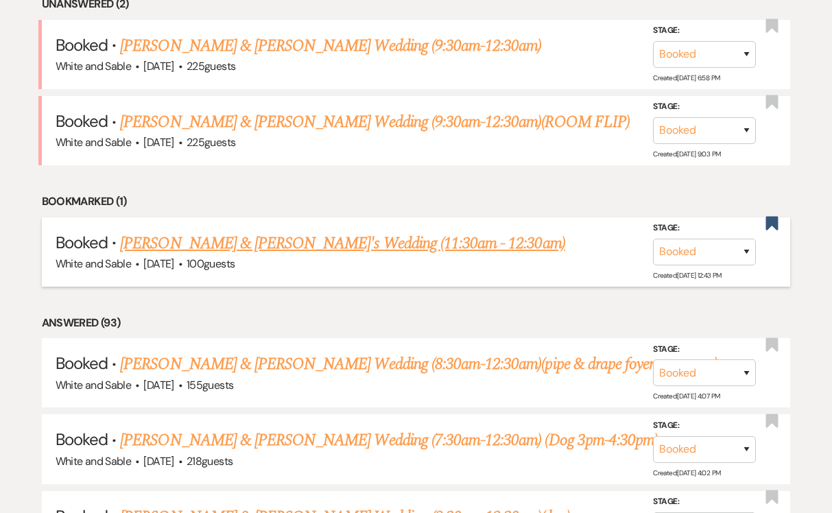
click at [305, 246] on link "Tina Marie Suizzo & Nathan's Wedding (11:30am - 12:30am)" at bounding box center [342, 243] width 445 height 25
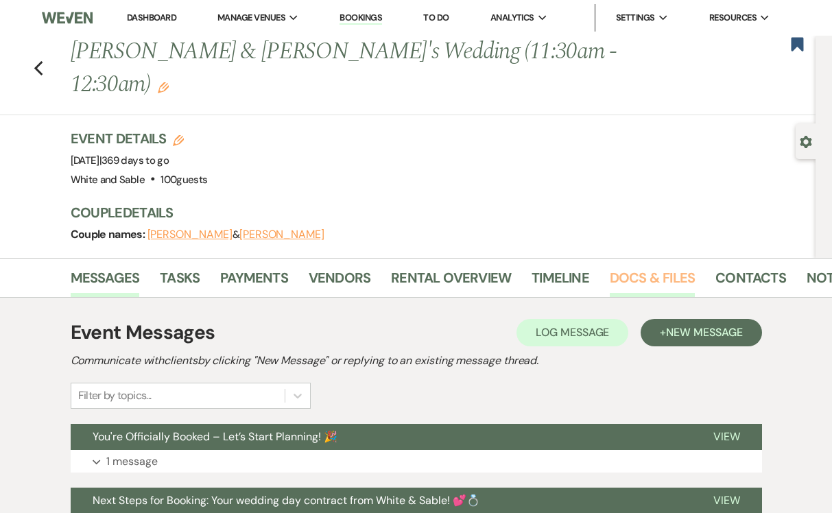
click at [660, 267] on link "Docs & Files" at bounding box center [652, 282] width 85 height 30
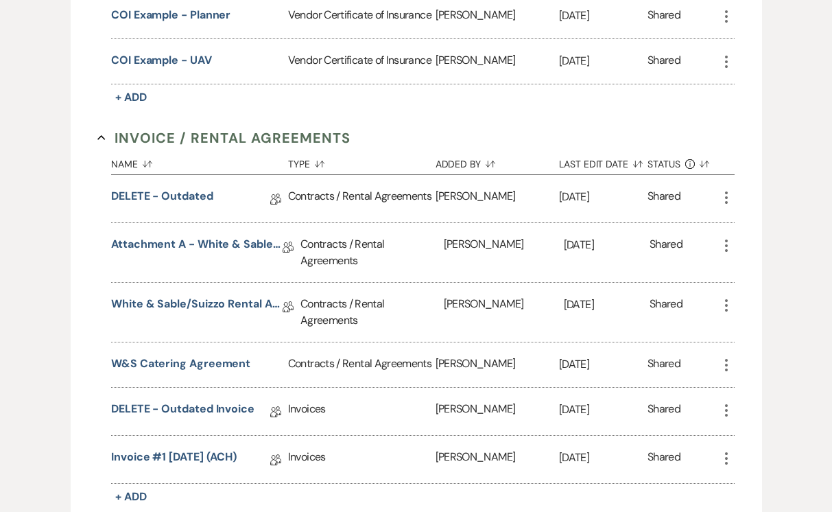
scroll to position [605, 0]
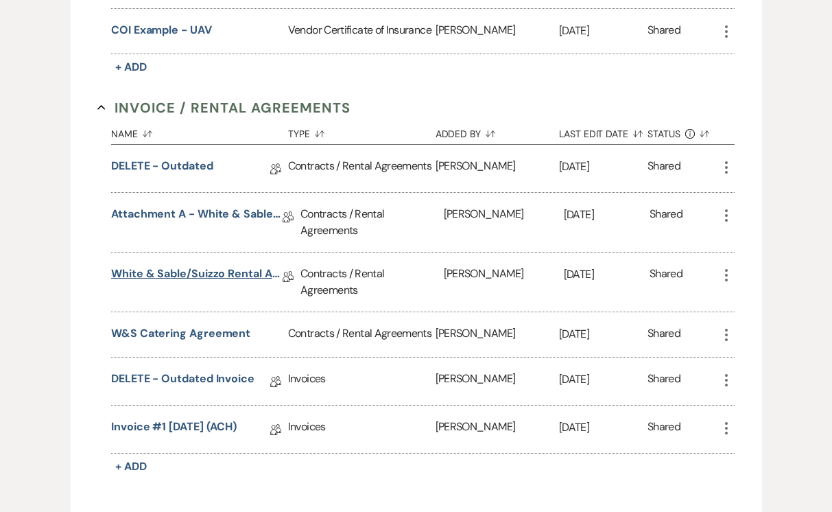
click at [247, 266] on link "White & Sable/Suizzo Rental Agreement - 9.20.26" at bounding box center [197, 276] width 172 height 21
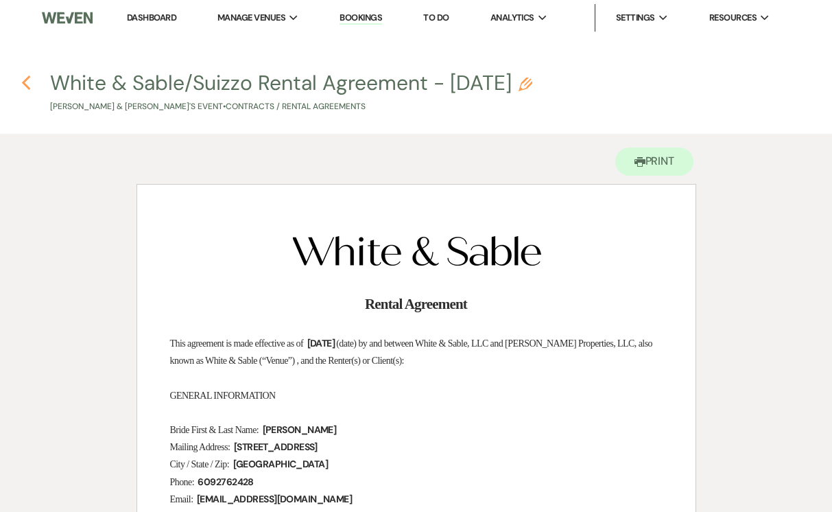
click at [24, 79] on icon "Previous" at bounding box center [26, 83] width 10 height 16
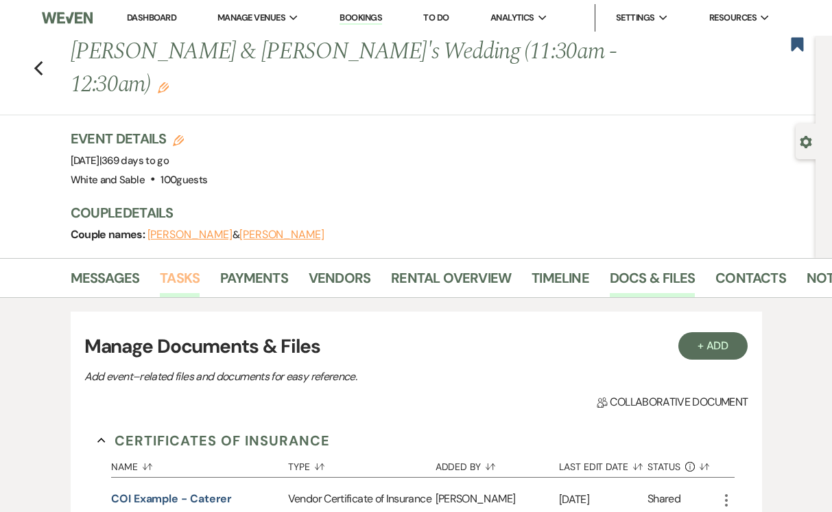
click at [176, 267] on link "Tasks" at bounding box center [180, 282] width 40 height 30
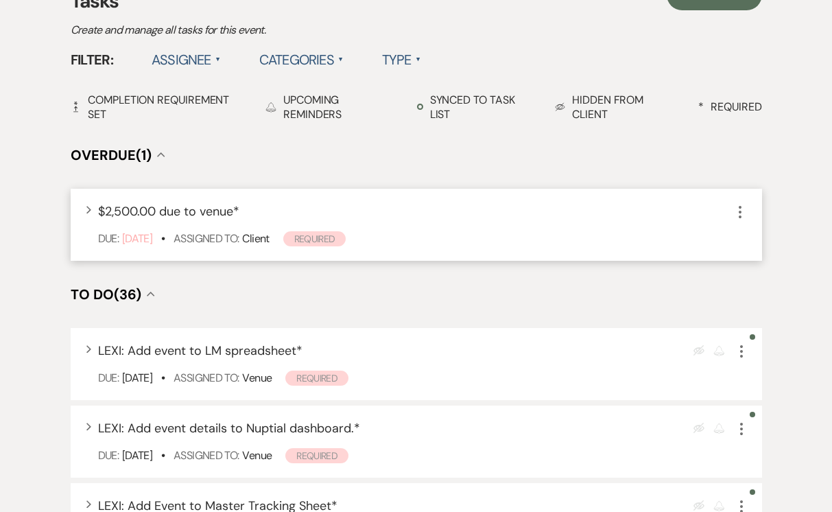
scroll to position [498, 0]
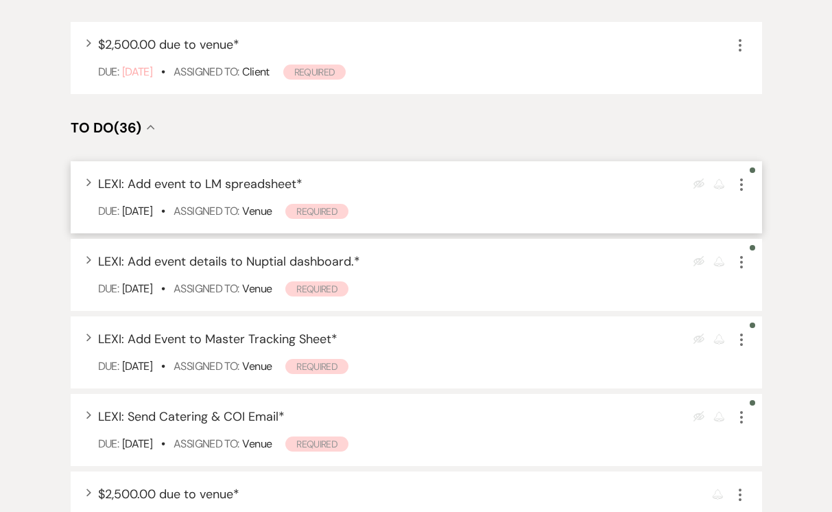
click at [741, 176] on icon "More" at bounding box center [742, 184] width 16 height 16
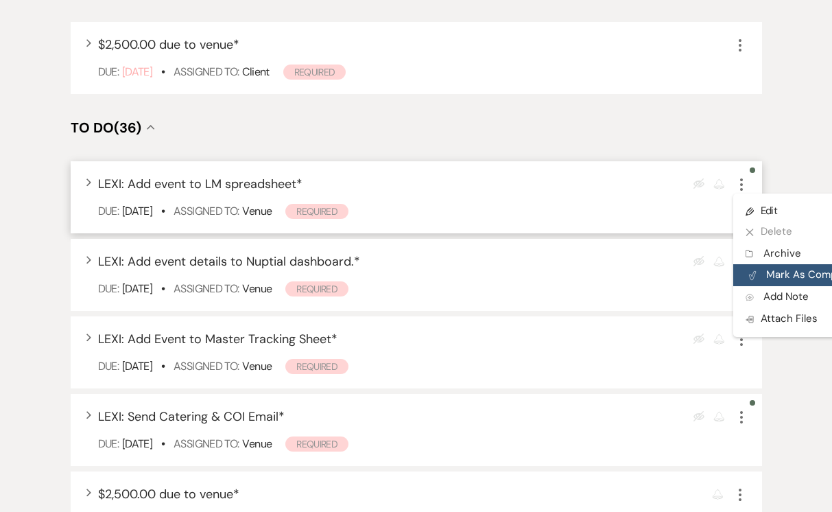
click at [774, 264] on button "Plan Portal Link Mark As Complete" at bounding box center [801, 275] width 135 height 22
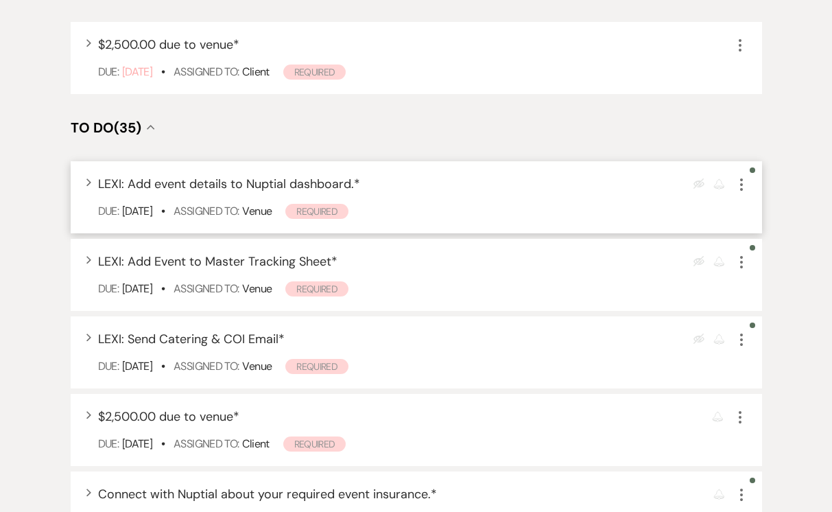
click at [740, 176] on icon "More" at bounding box center [742, 184] width 16 height 16
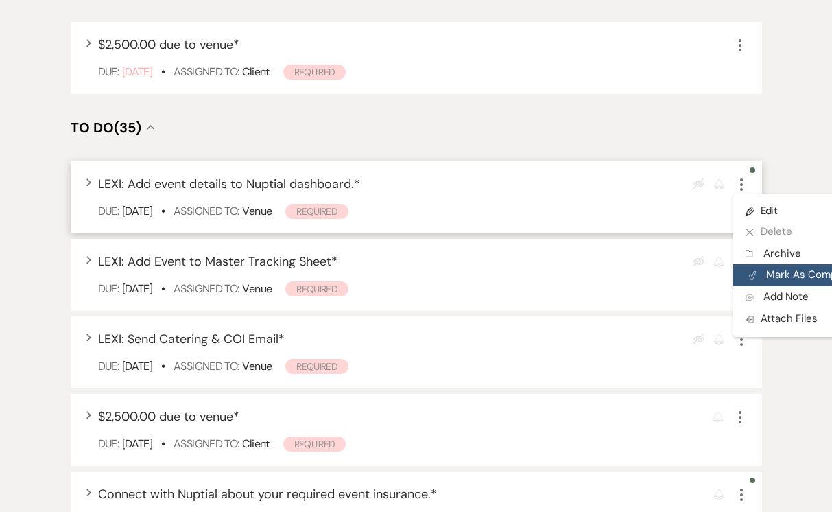
click at [777, 264] on button "Plan Portal Link Mark As Complete" at bounding box center [801, 275] width 135 height 22
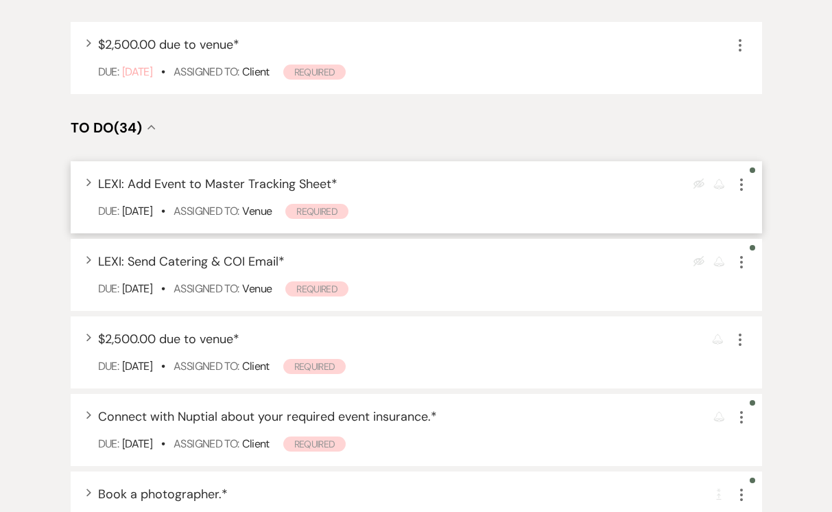
click at [742, 178] on use "button" at bounding box center [741, 184] width 3 height 12
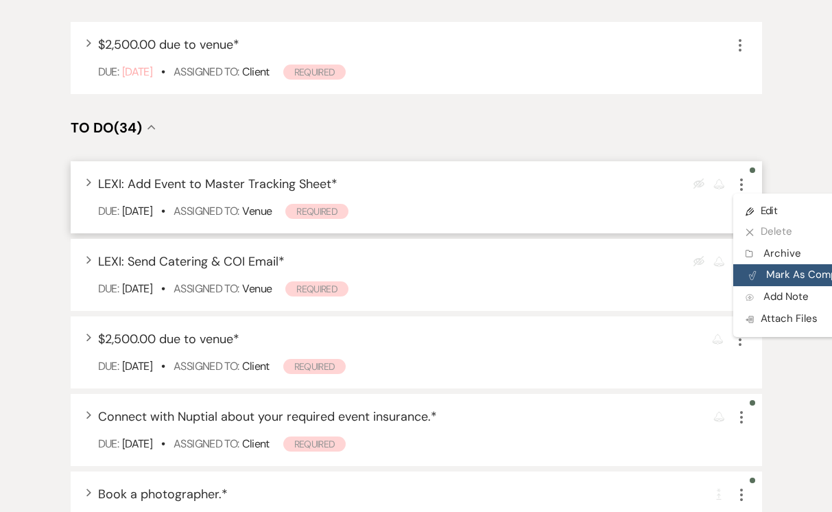
click at [773, 264] on button "Plan Portal Link Mark As Complete" at bounding box center [801, 275] width 135 height 22
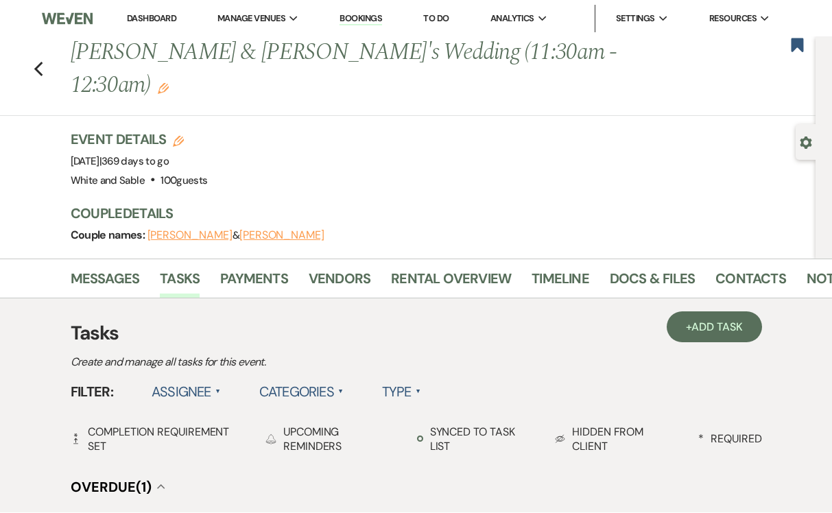
scroll to position [0, 0]
click at [802, 45] on use "button" at bounding box center [798, 44] width 12 height 14
click at [139, 8] on li "Dashboard" at bounding box center [151, 17] width 63 height 27
click at [141, 14] on link "Dashboard" at bounding box center [151, 18] width 49 height 12
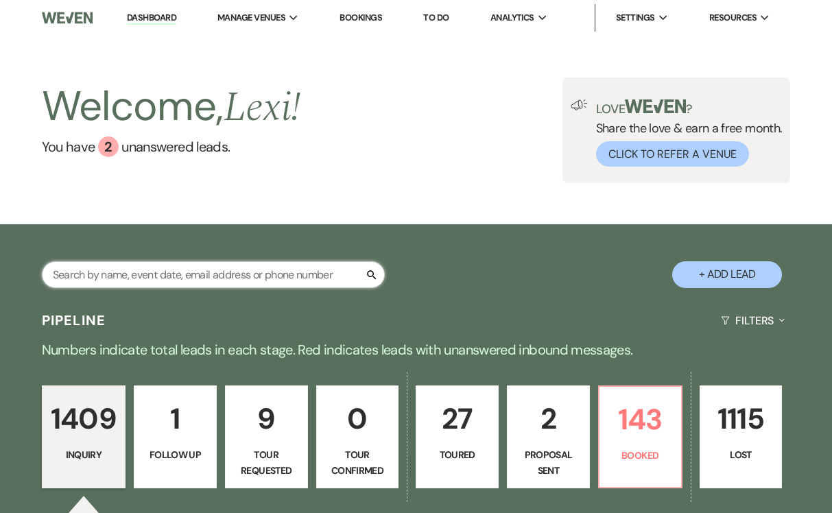
click at [194, 275] on input "text" at bounding box center [213, 274] width 343 height 27
type input "shannon"
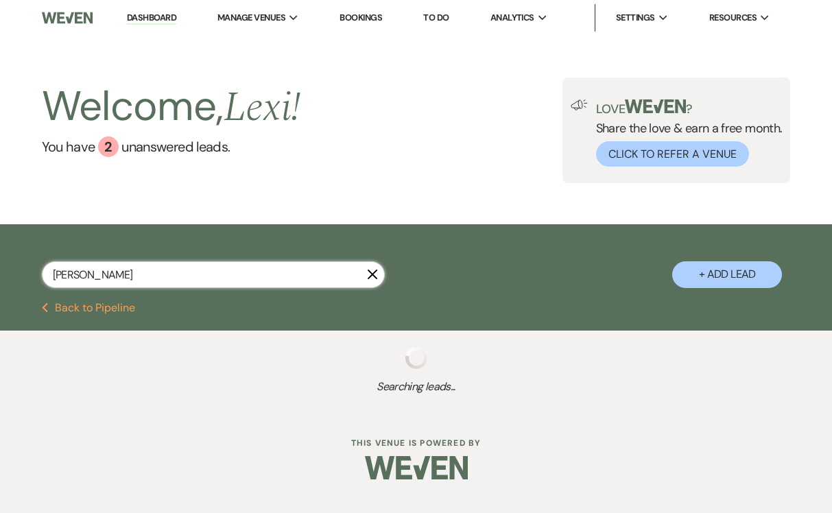
select select "8"
select select "4"
select select "8"
select select "2"
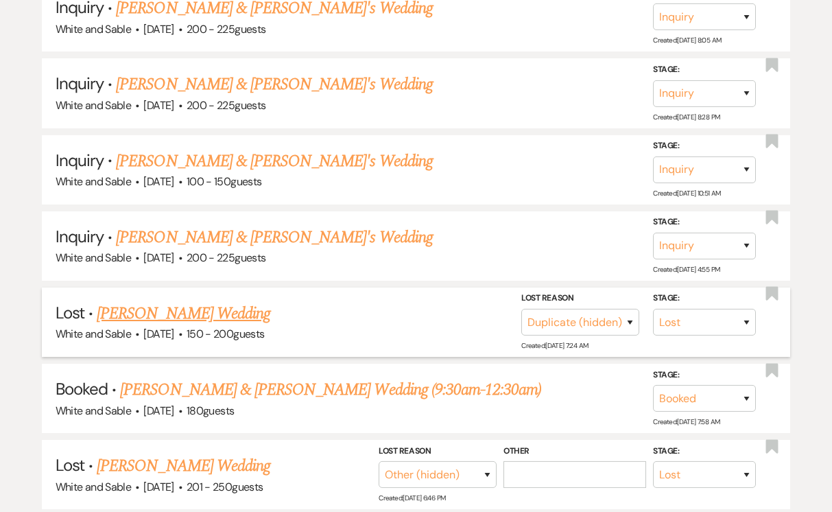
scroll to position [489, 0]
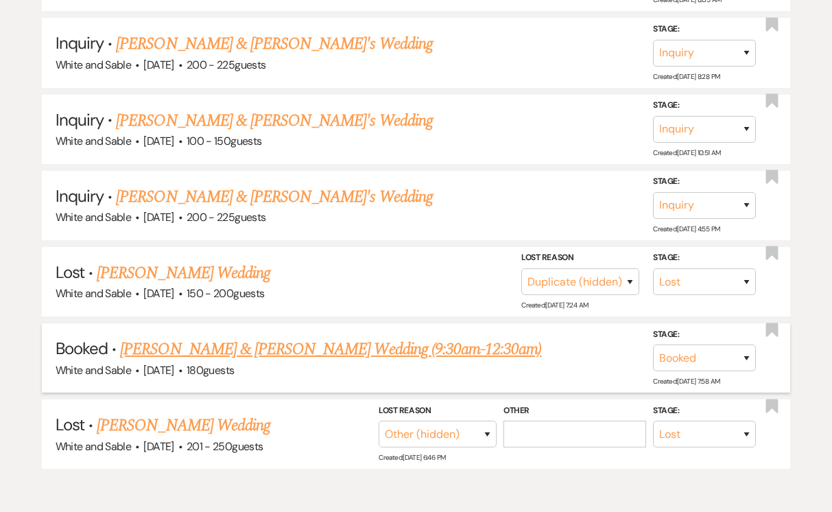
type input "shannon"
click at [173, 337] on link "[PERSON_NAME] & [PERSON_NAME] Wedding (9:30am-12:30am)" at bounding box center [330, 349] width 421 height 25
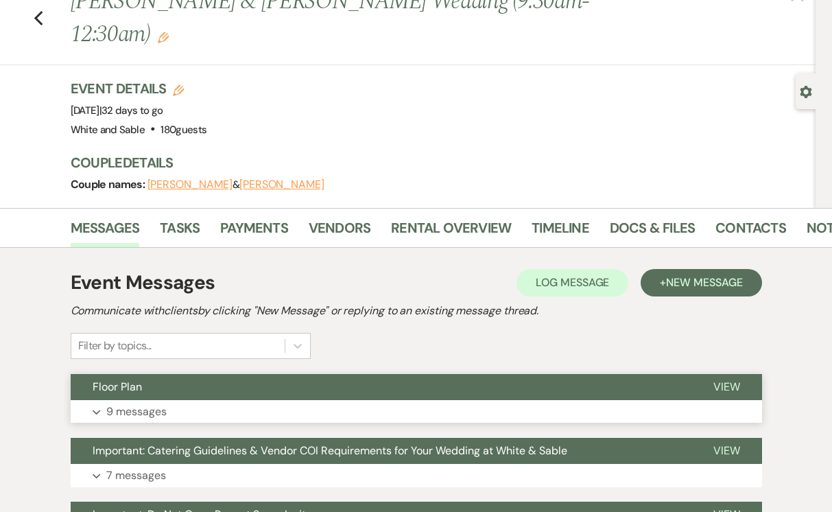
scroll to position [61, 0]
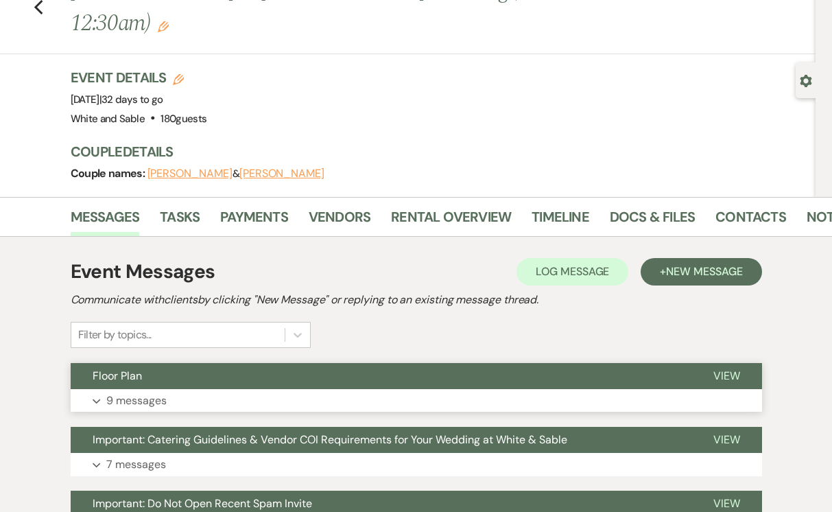
click at [148, 392] on p "9 messages" at bounding box center [136, 401] width 60 height 18
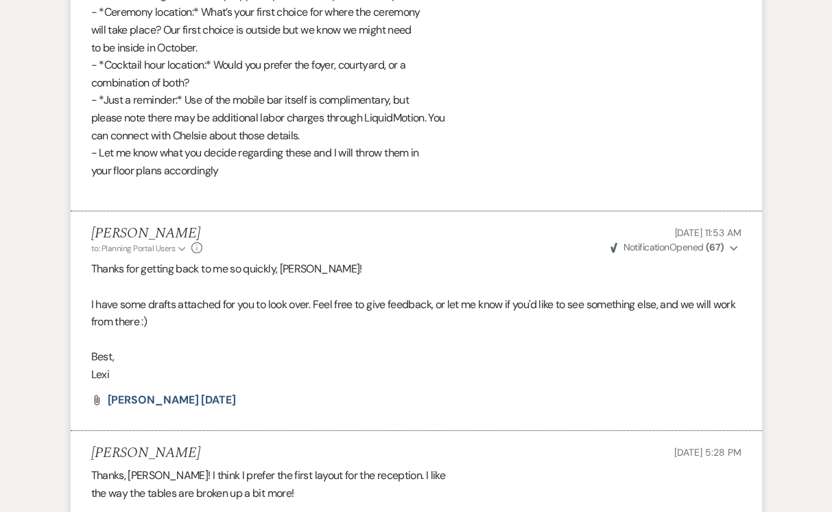
scroll to position [1313, 0]
